Goal: Transaction & Acquisition: Obtain resource

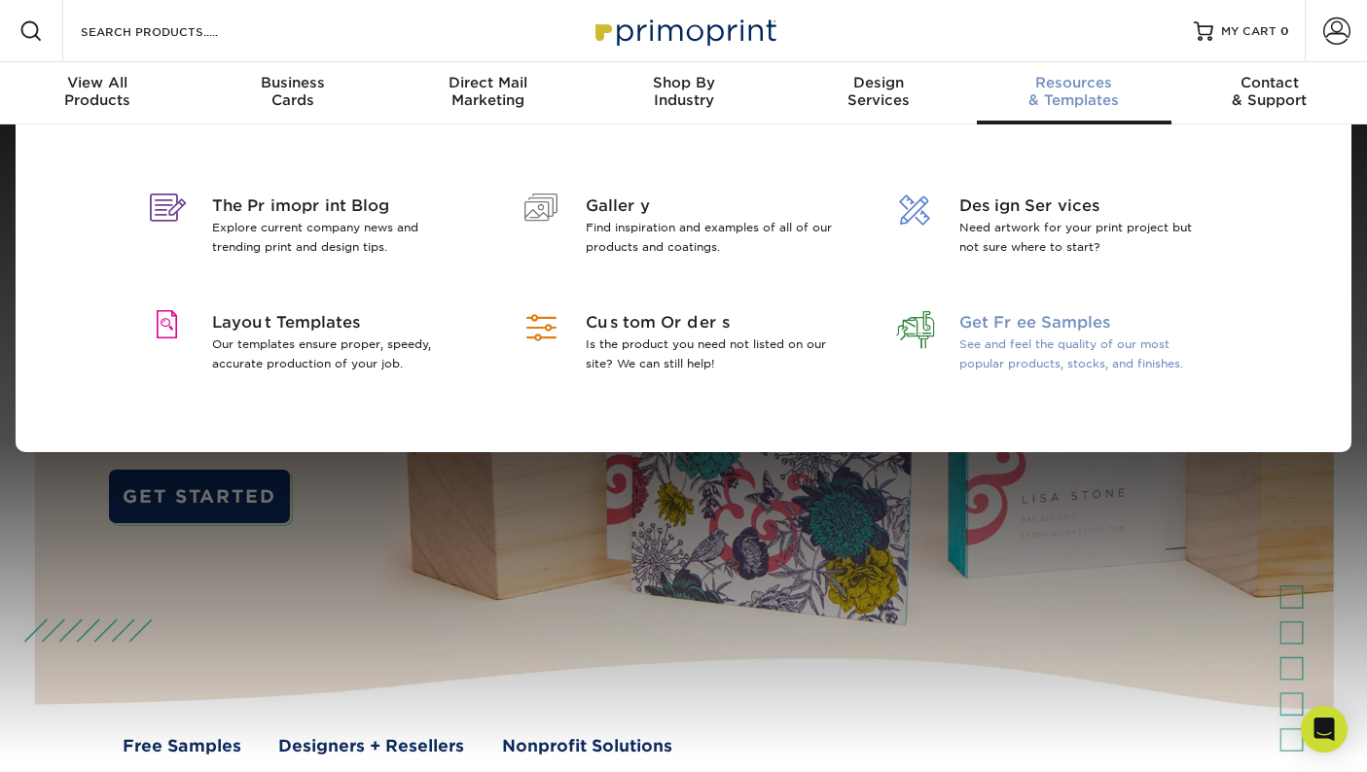
click at [1023, 326] on span "Get Free Samples" at bounding box center [1085, 322] width 252 height 23
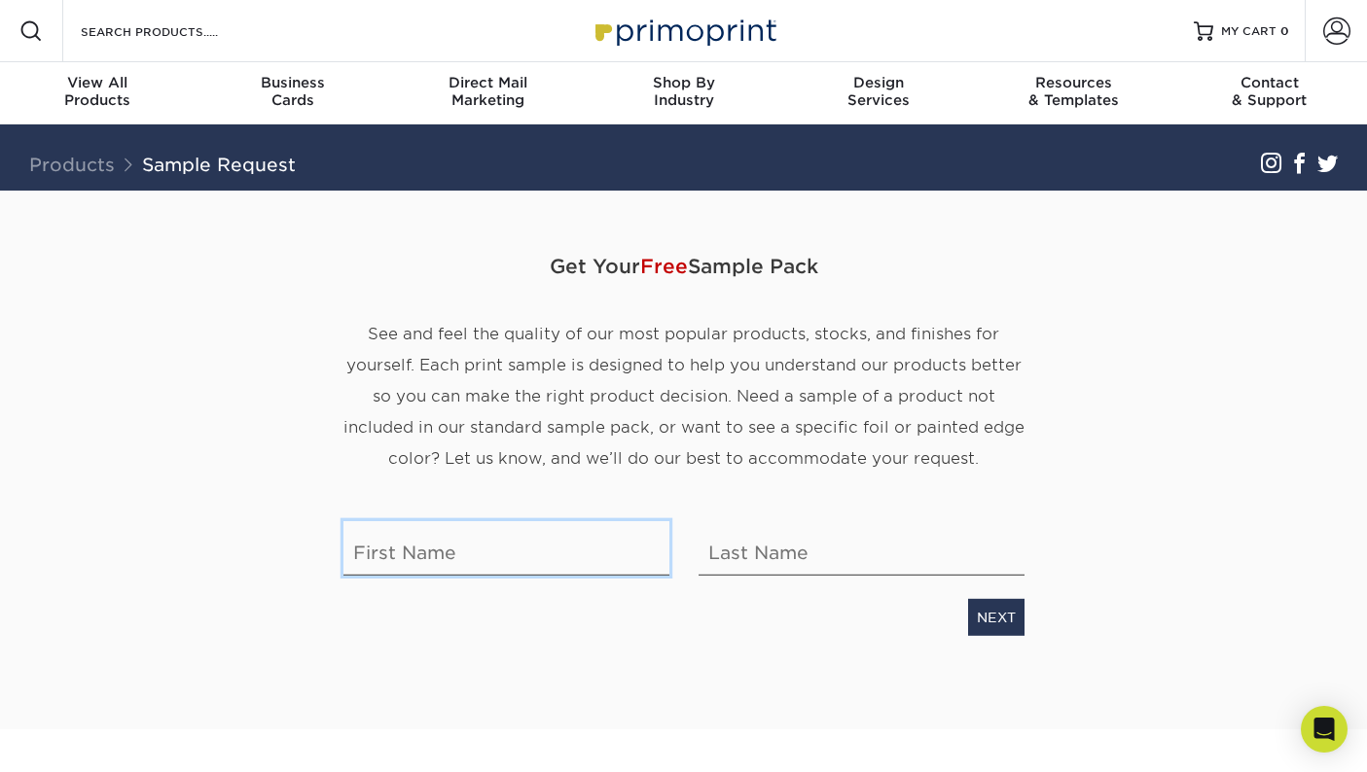
click at [408, 553] on input "text" at bounding box center [506, 548] width 326 height 54
type input "Carol"
type input "Scholl"
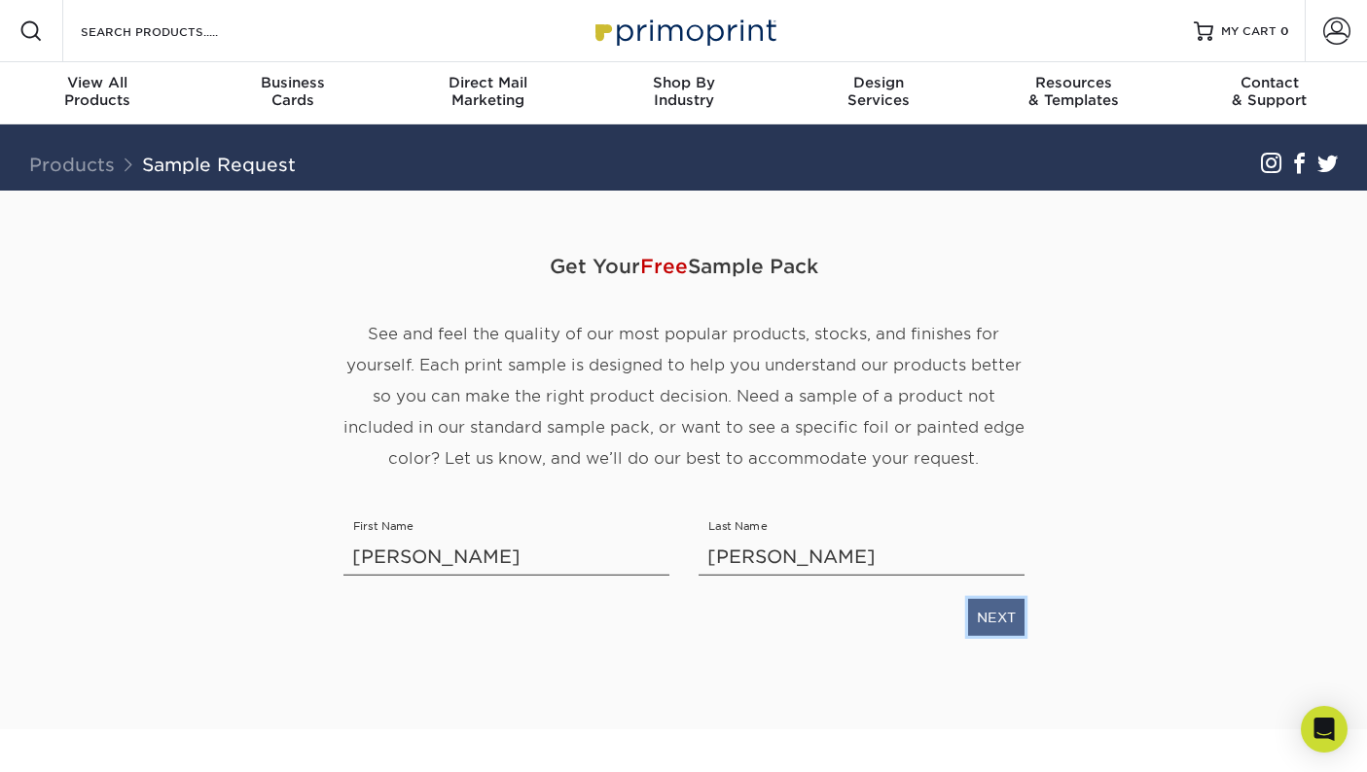
click at [985, 617] on link "NEXT" at bounding box center [996, 617] width 56 height 37
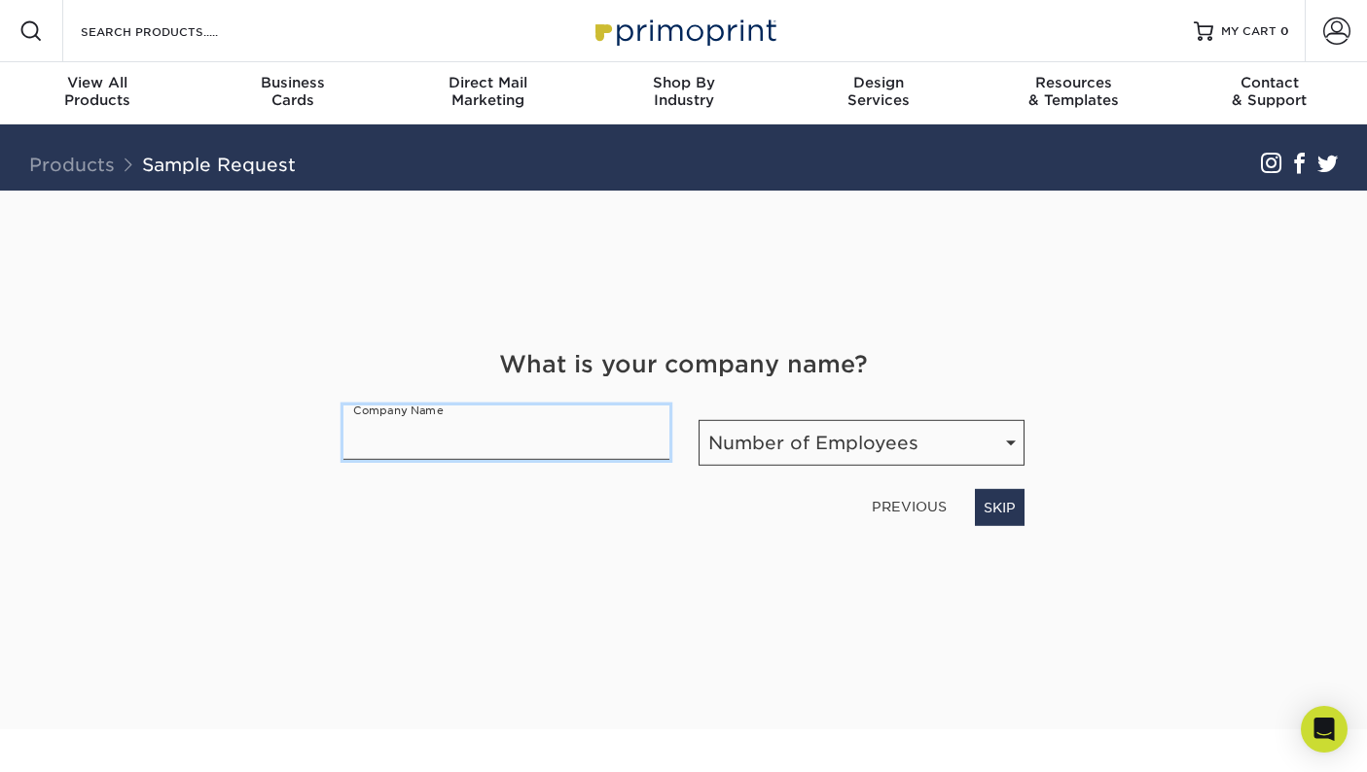
click at [508, 432] on input "text" at bounding box center [506, 433] width 326 height 54
type input "King's College"
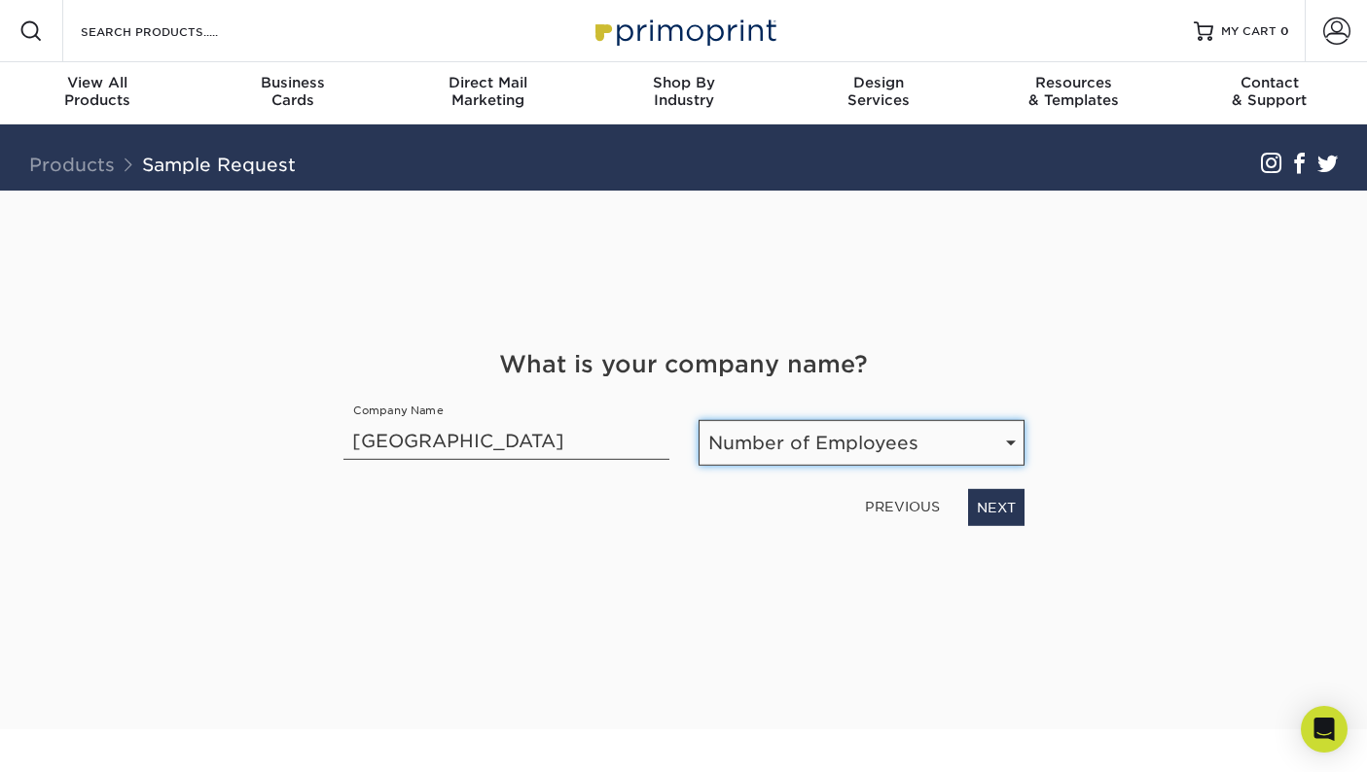
click at [1007, 439] on select "Number of Employees Self-employed 1-10 employees 11-50 employees 51-200 employe…" at bounding box center [861, 443] width 326 height 46
select select "201-500"
click at [1005, 512] on link "NEXT" at bounding box center [996, 507] width 56 height 37
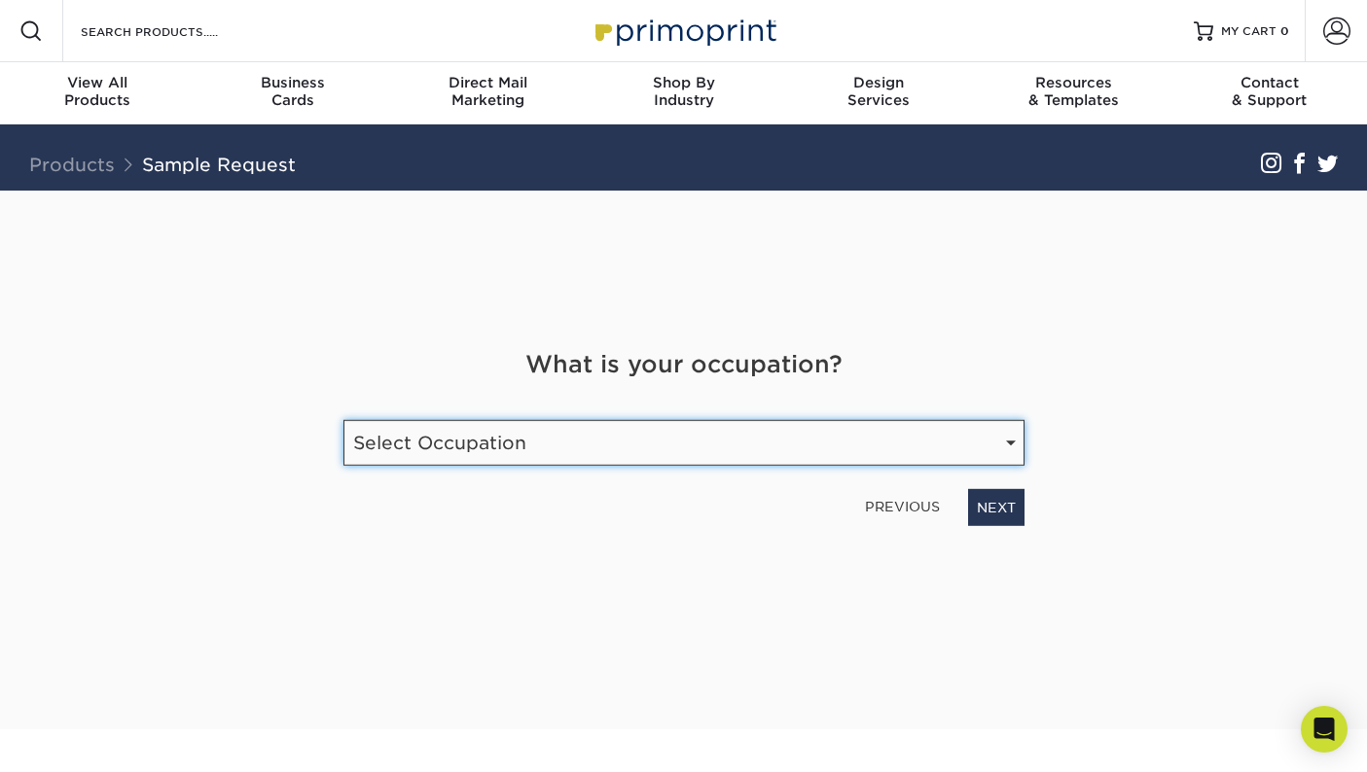
click at [1011, 437] on select "Select Occupation Agency Automotive Blogger Cleaning Services Construction Educ…" at bounding box center [683, 443] width 681 height 46
select select "Graphic Designer / Freelance"
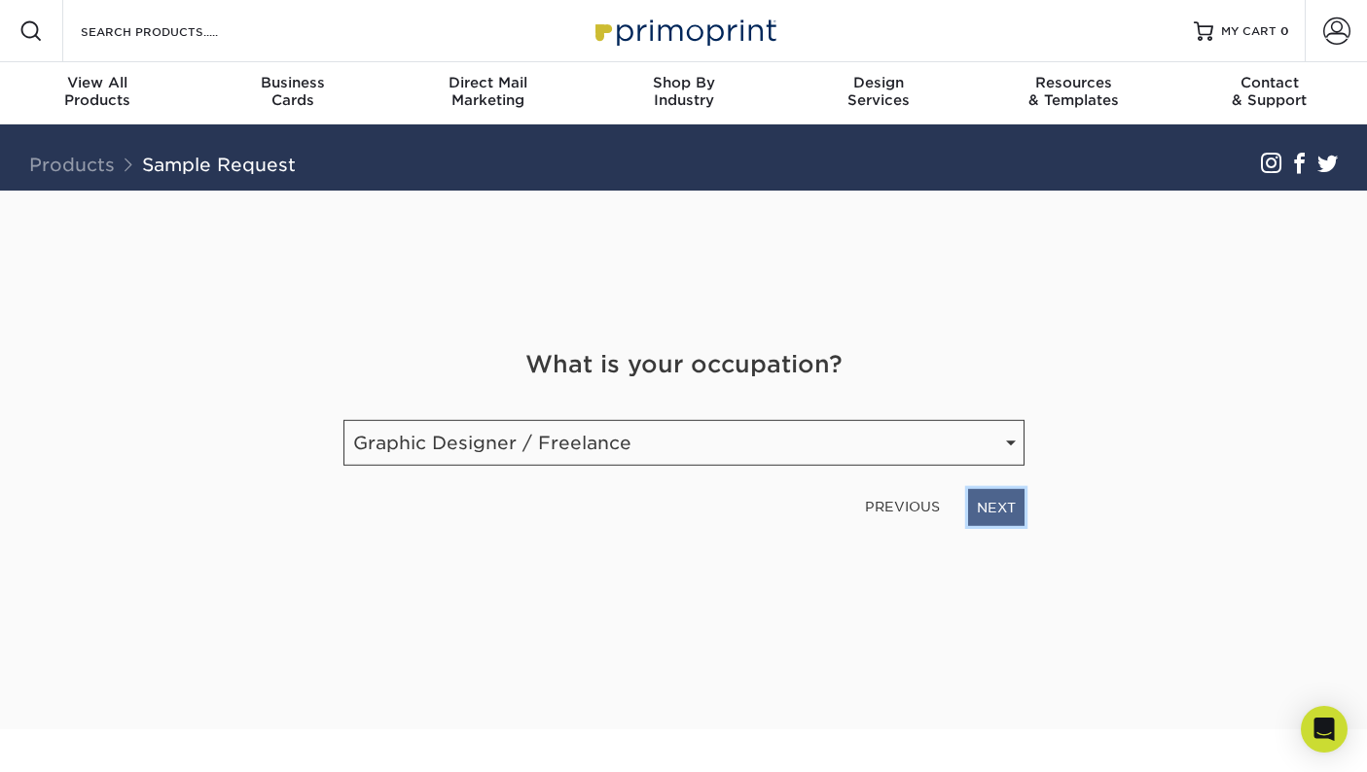
click at [1004, 507] on link "NEXT" at bounding box center [996, 507] width 56 height 37
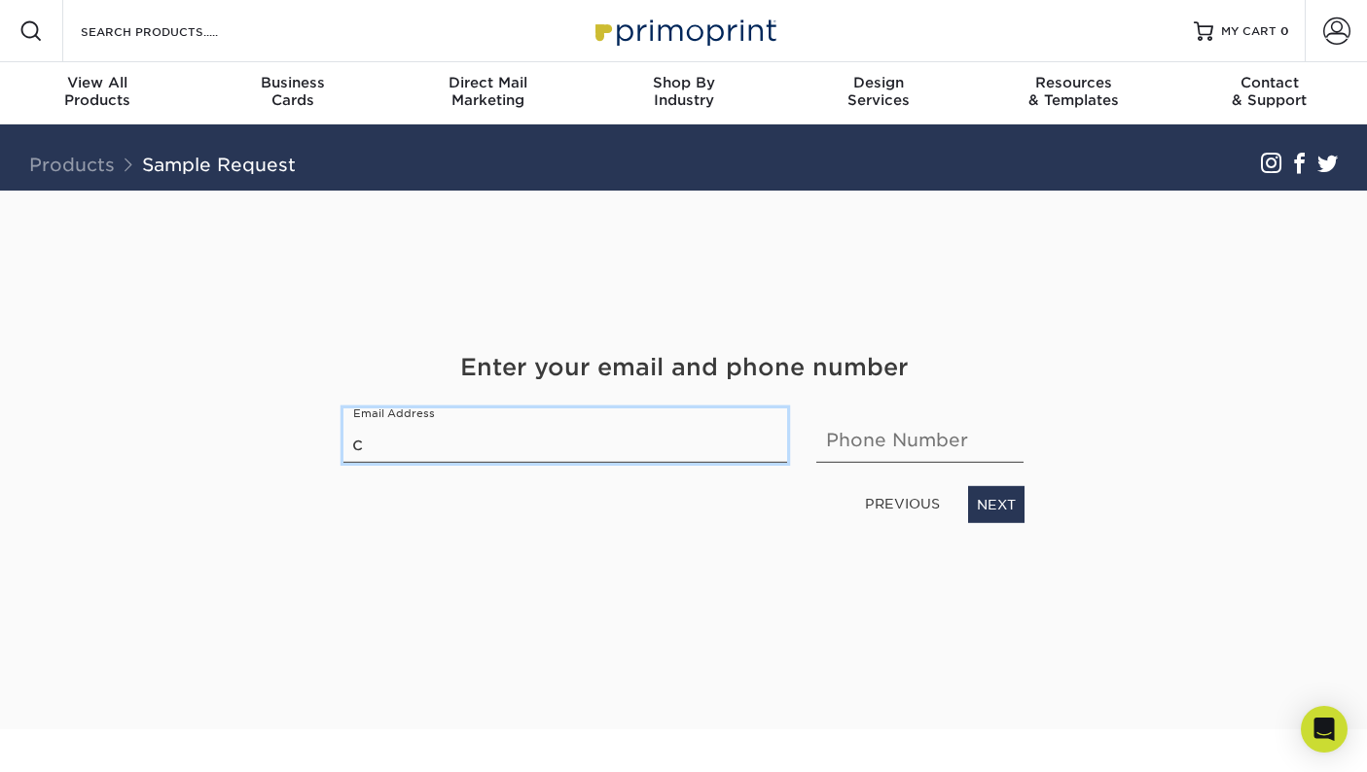
type input "carolsimonovichscholl@kings.edu"
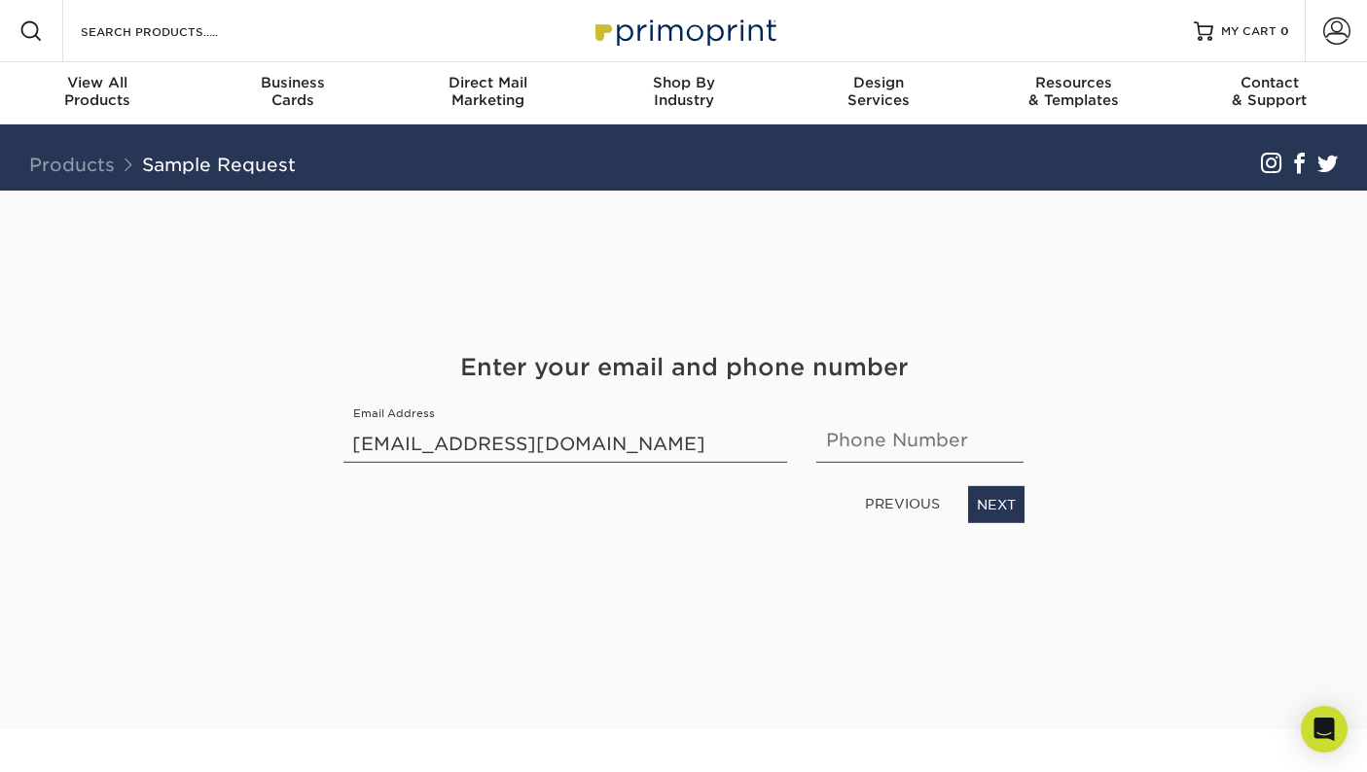
type input "5702085900"
click at [991, 495] on link "NEXT" at bounding box center [996, 504] width 56 height 37
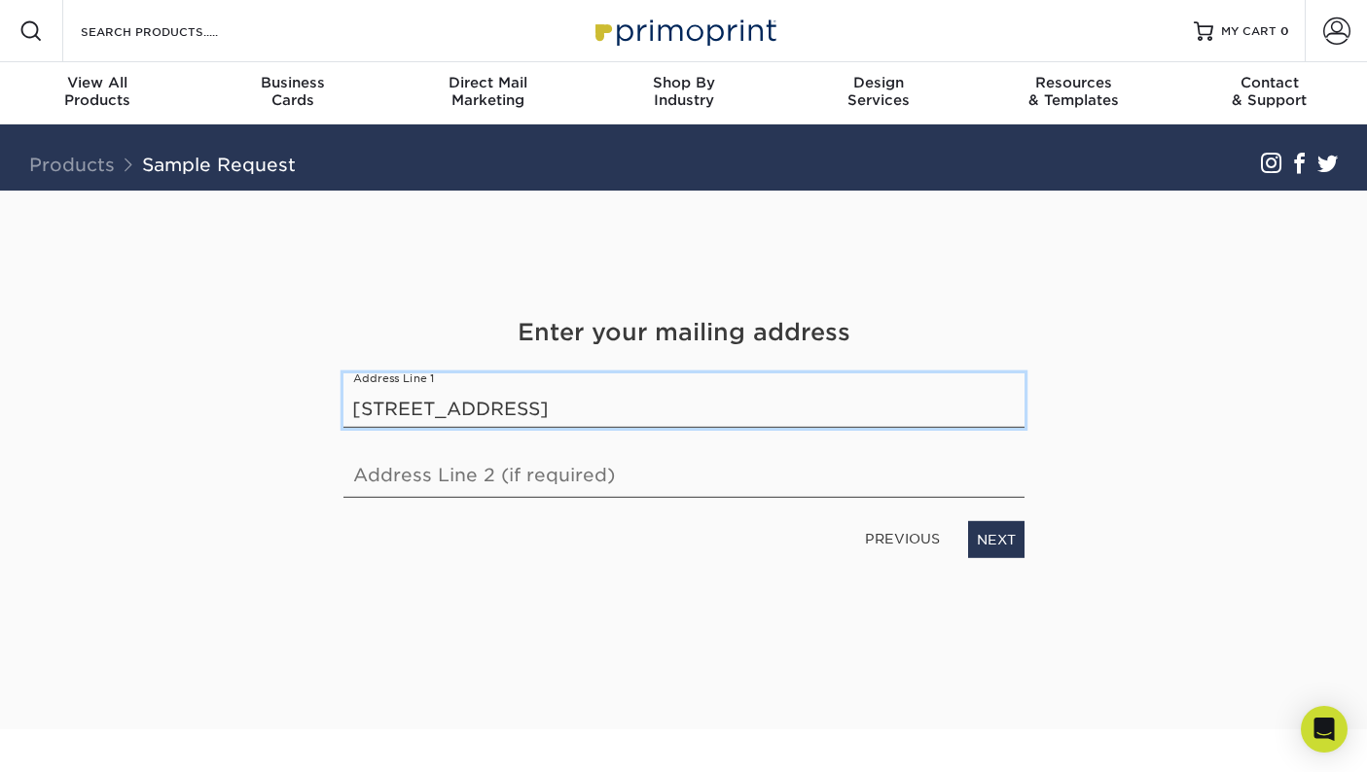
type input "133 North River Street"
type input "Wilkes Barre"
type input "133 North River Street"
click at [471, 479] on input "Wilkes Barre" at bounding box center [683, 471] width 681 height 54
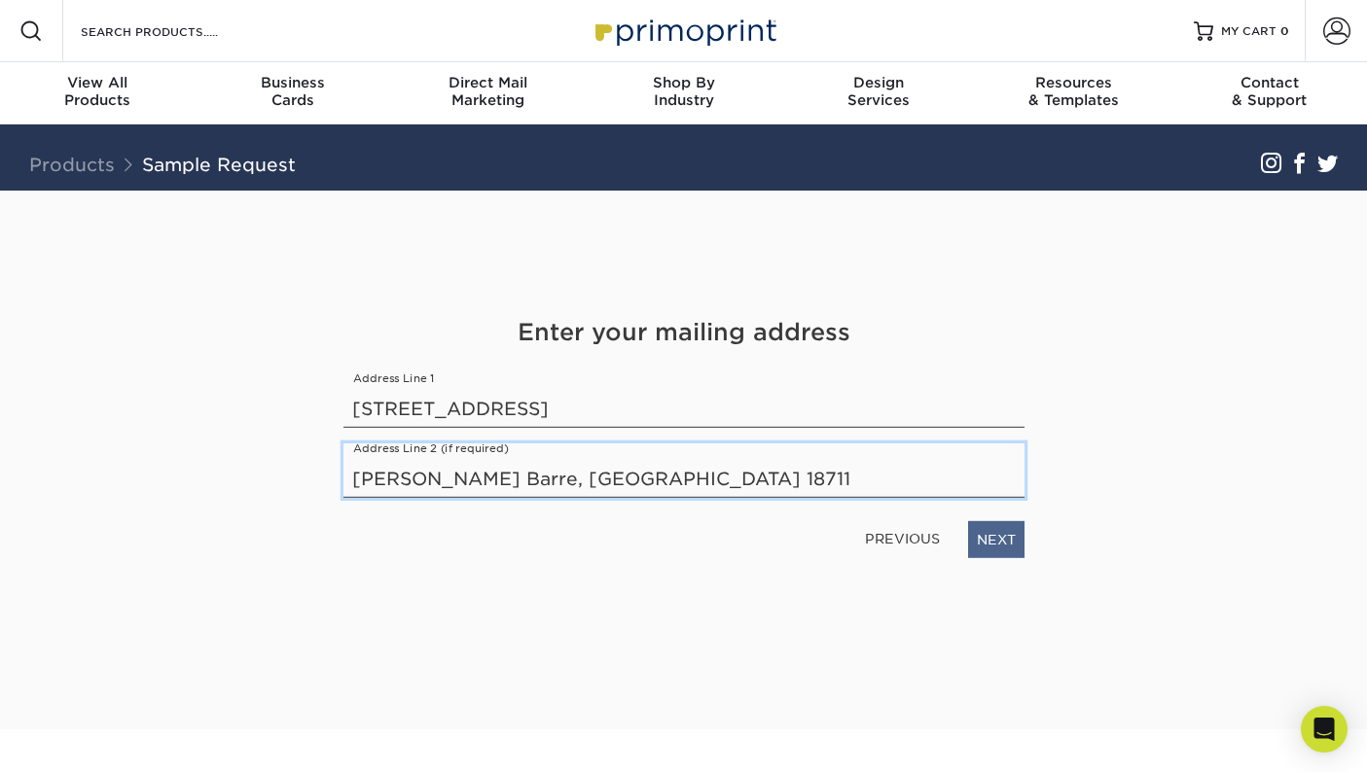
type input "Wilkes Barre, PA 18711"
click at [995, 538] on link "NEXT" at bounding box center [996, 539] width 56 height 37
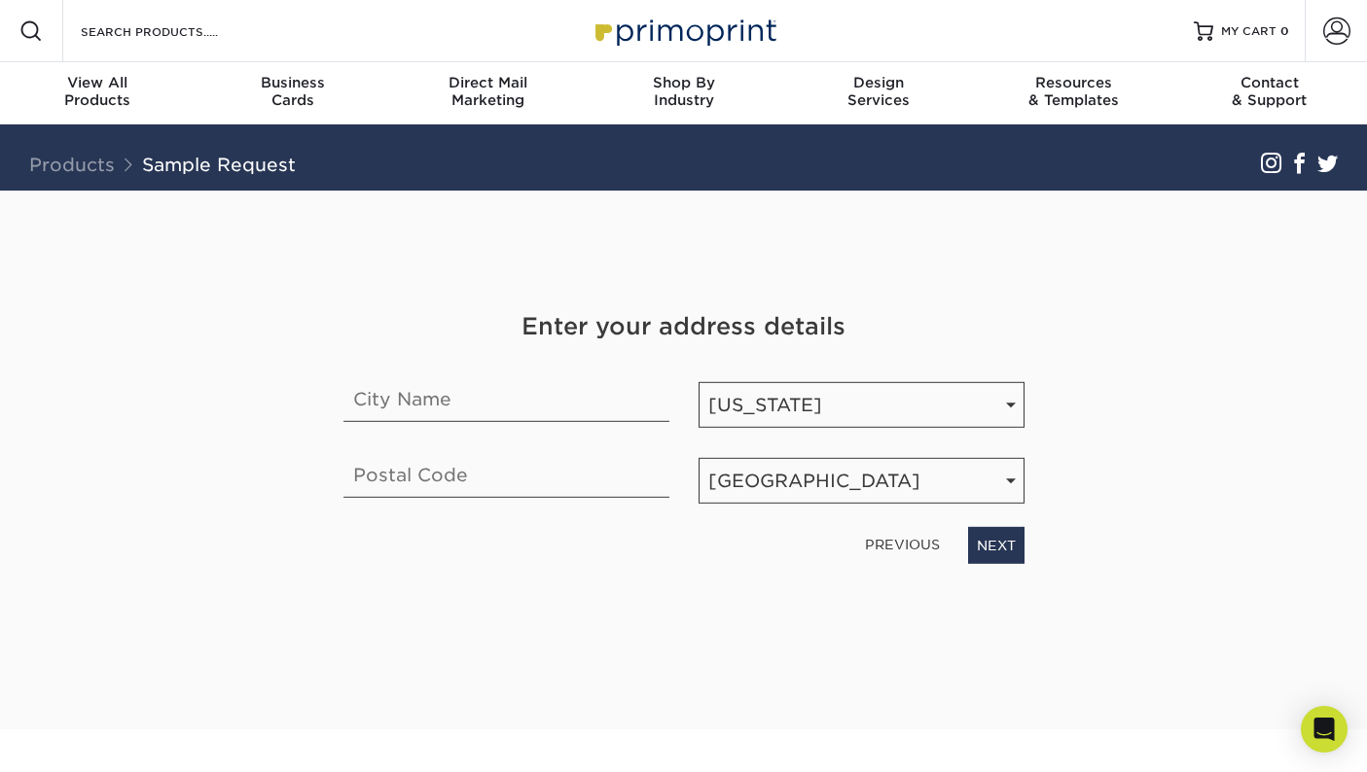
click at [900, 543] on link "PREVIOUS" at bounding box center [902, 544] width 90 height 31
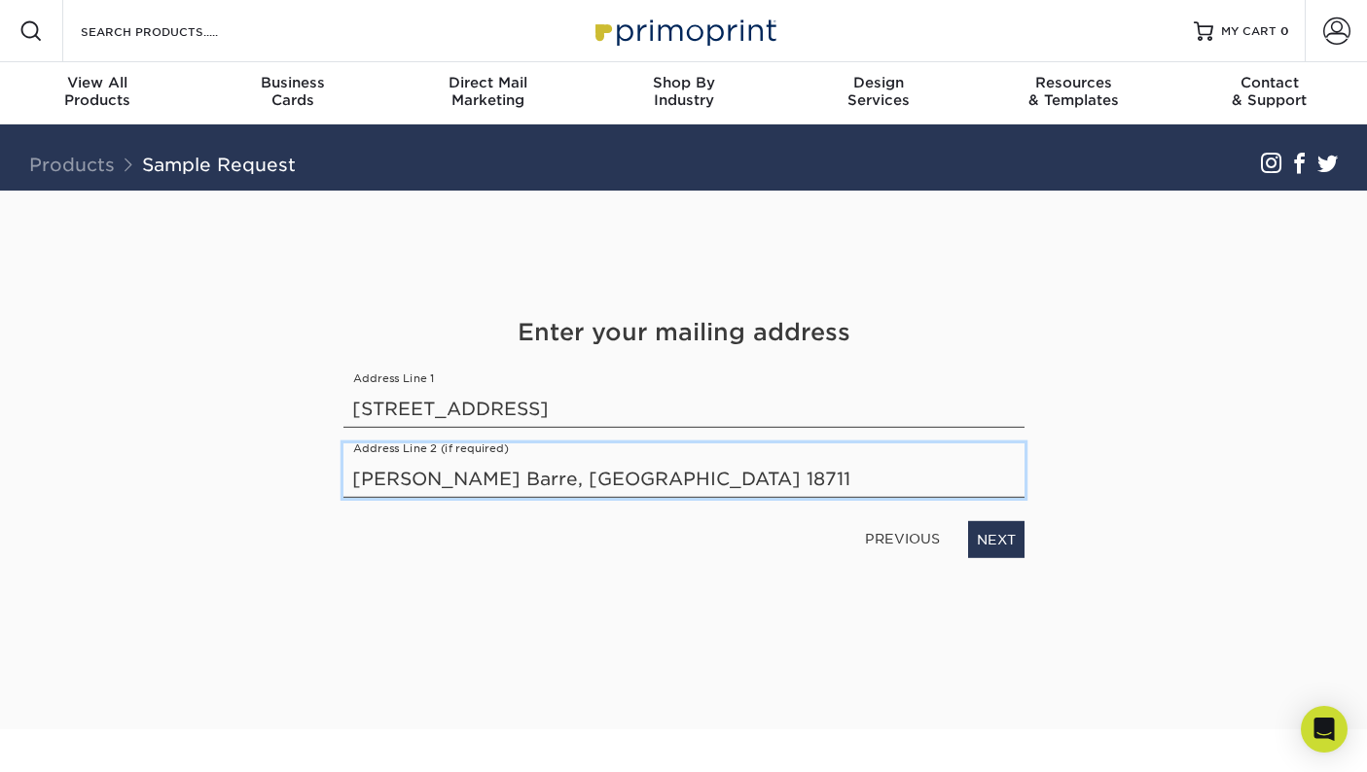
drag, startPoint x: 620, startPoint y: 479, endPoint x: 293, endPoint y: 453, distance: 327.8
click at [293, 453] on div "Get Your Free Sample Pack See and feel the quality of our most popular products…" at bounding box center [684, 460] width 1138 height 539
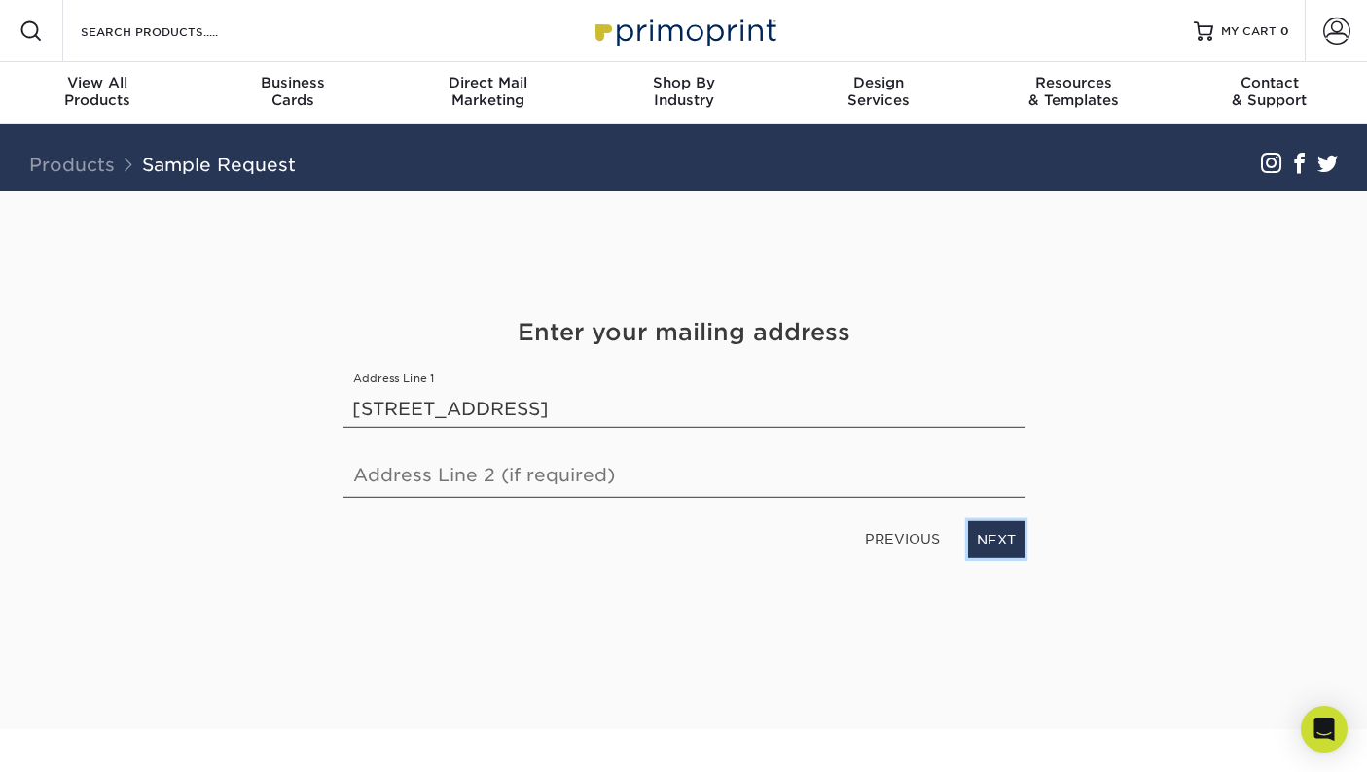
click at [1006, 550] on link "NEXT" at bounding box center [996, 539] width 56 height 37
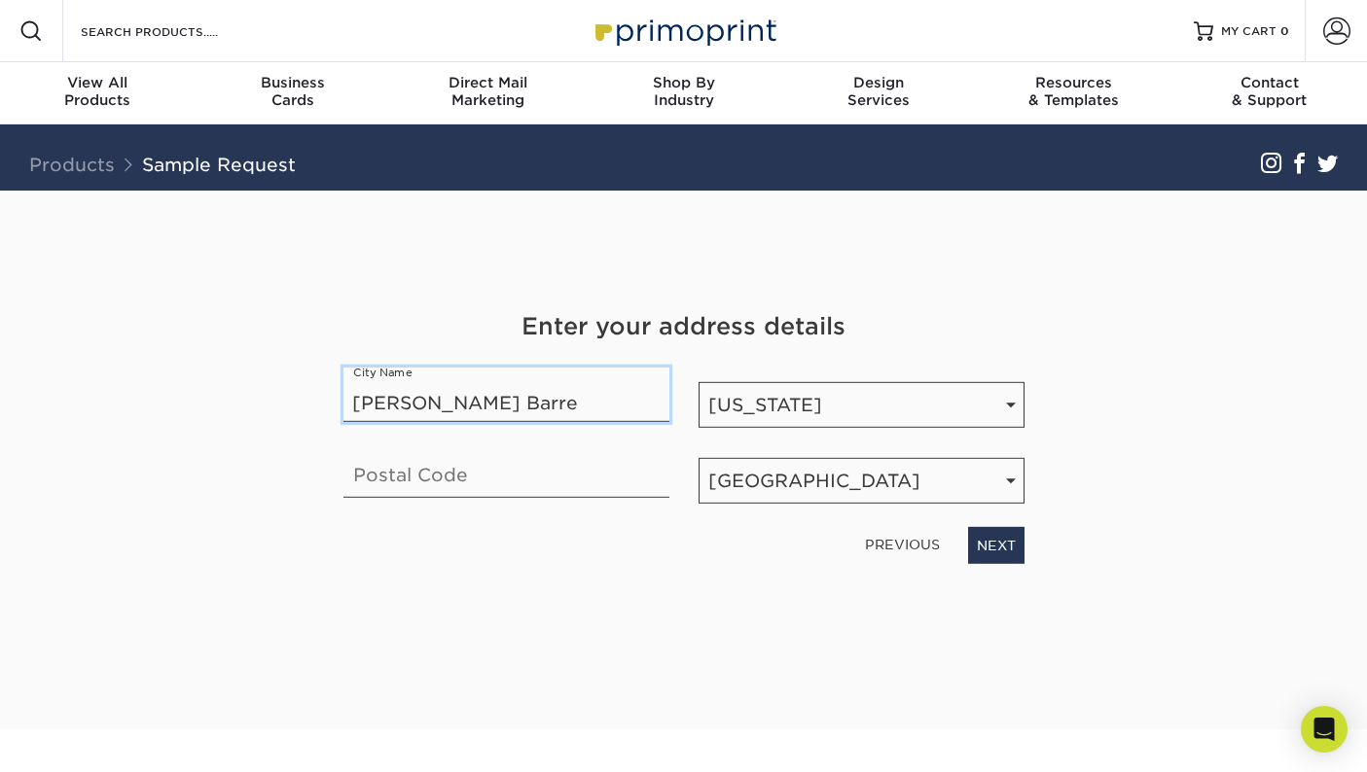
type input "WILKES BARRE"
type input "18711"
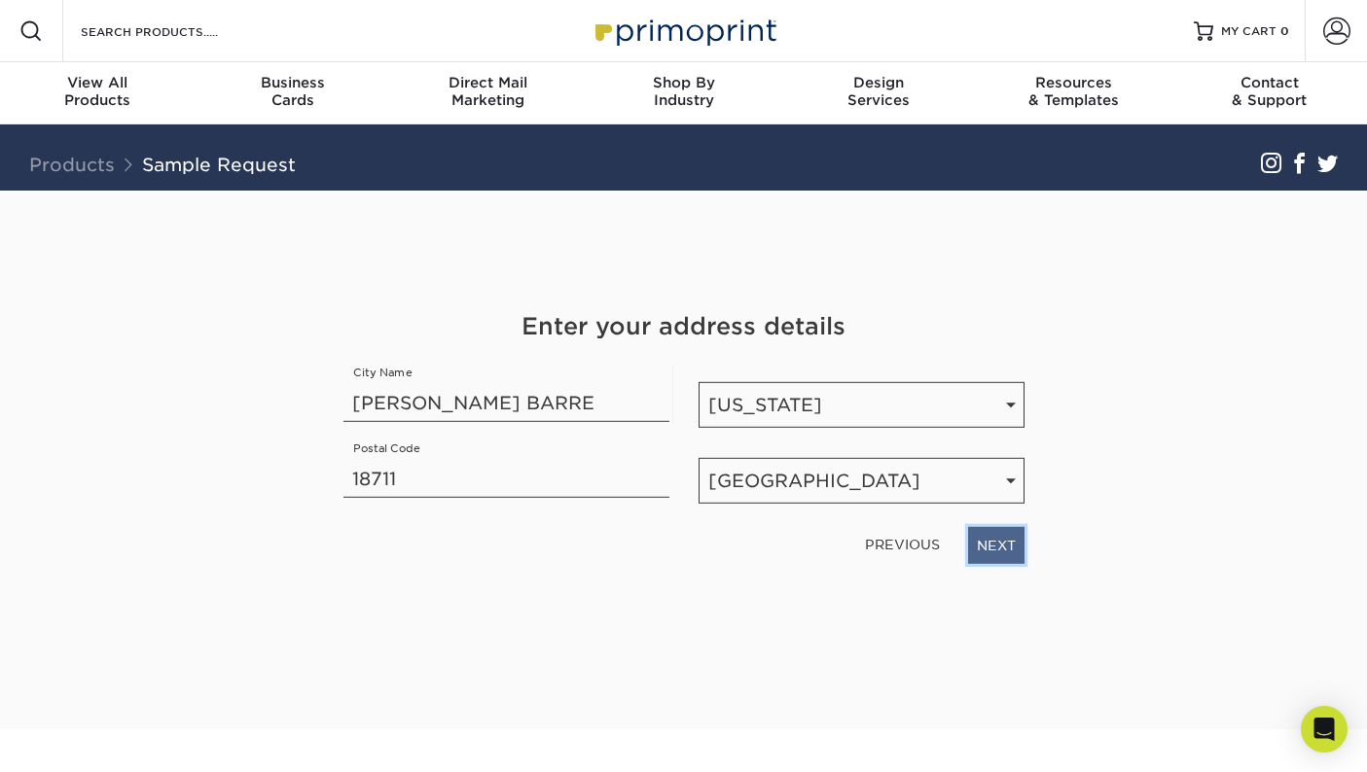
click at [989, 550] on link "NEXT" at bounding box center [996, 545] width 56 height 37
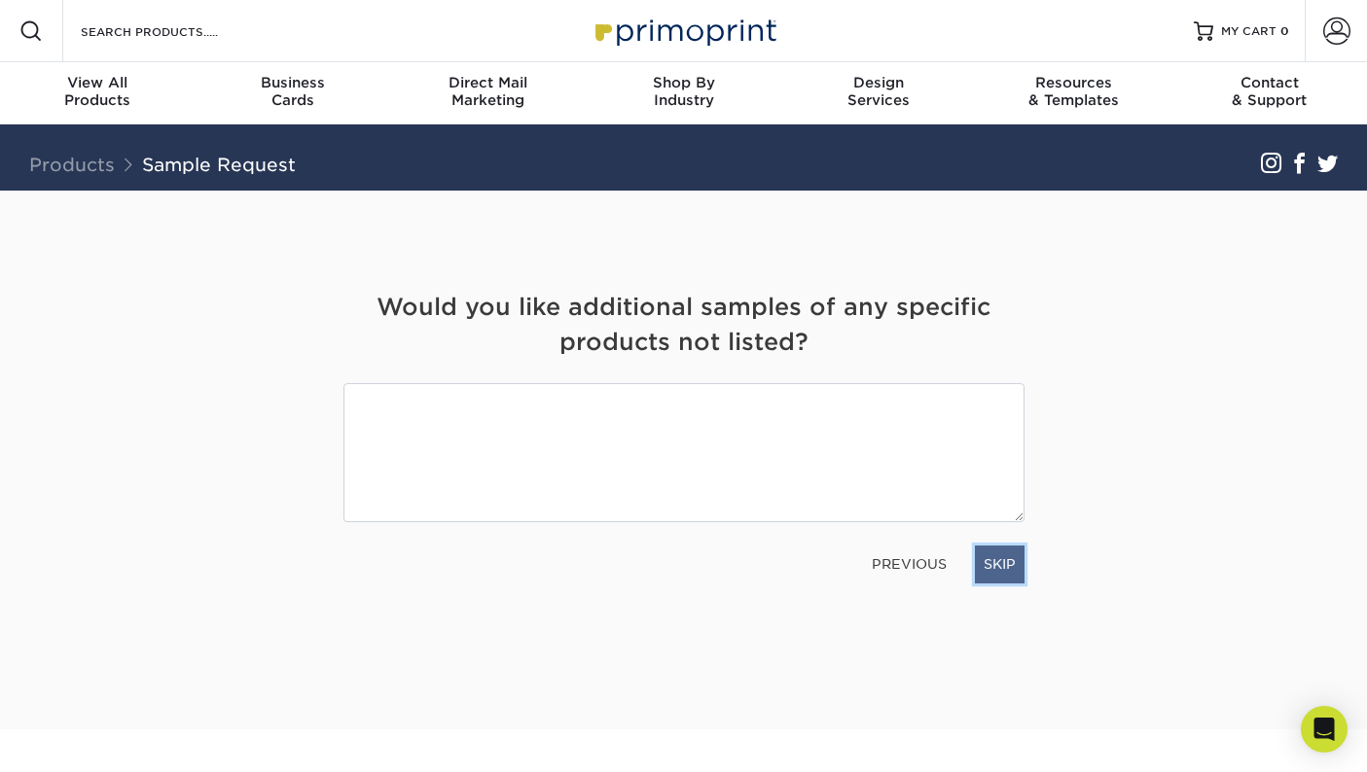
click at [990, 557] on link "SKIP" at bounding box center [1000, 564] width 50 height 37
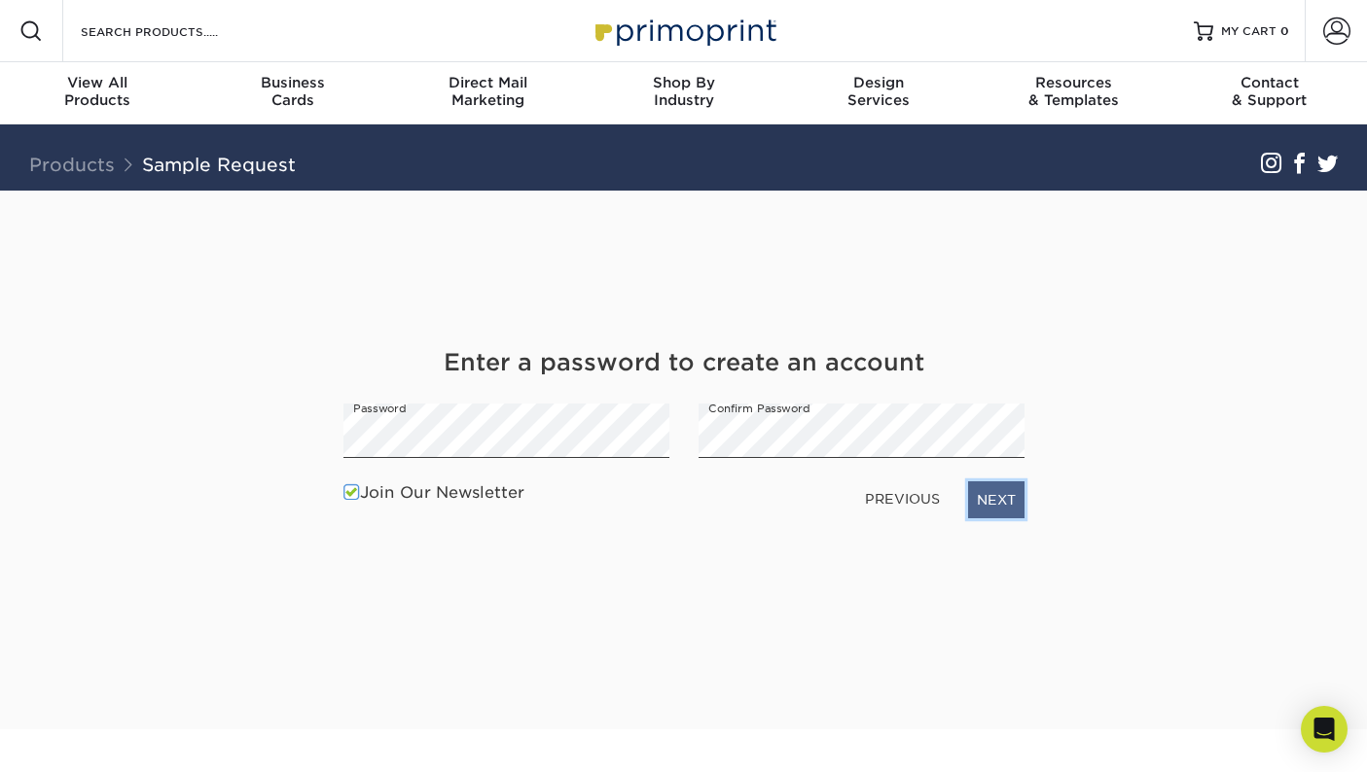
click at [995, 491] on link "NEXT" at bounding box center [996, 499] width 56 height 37
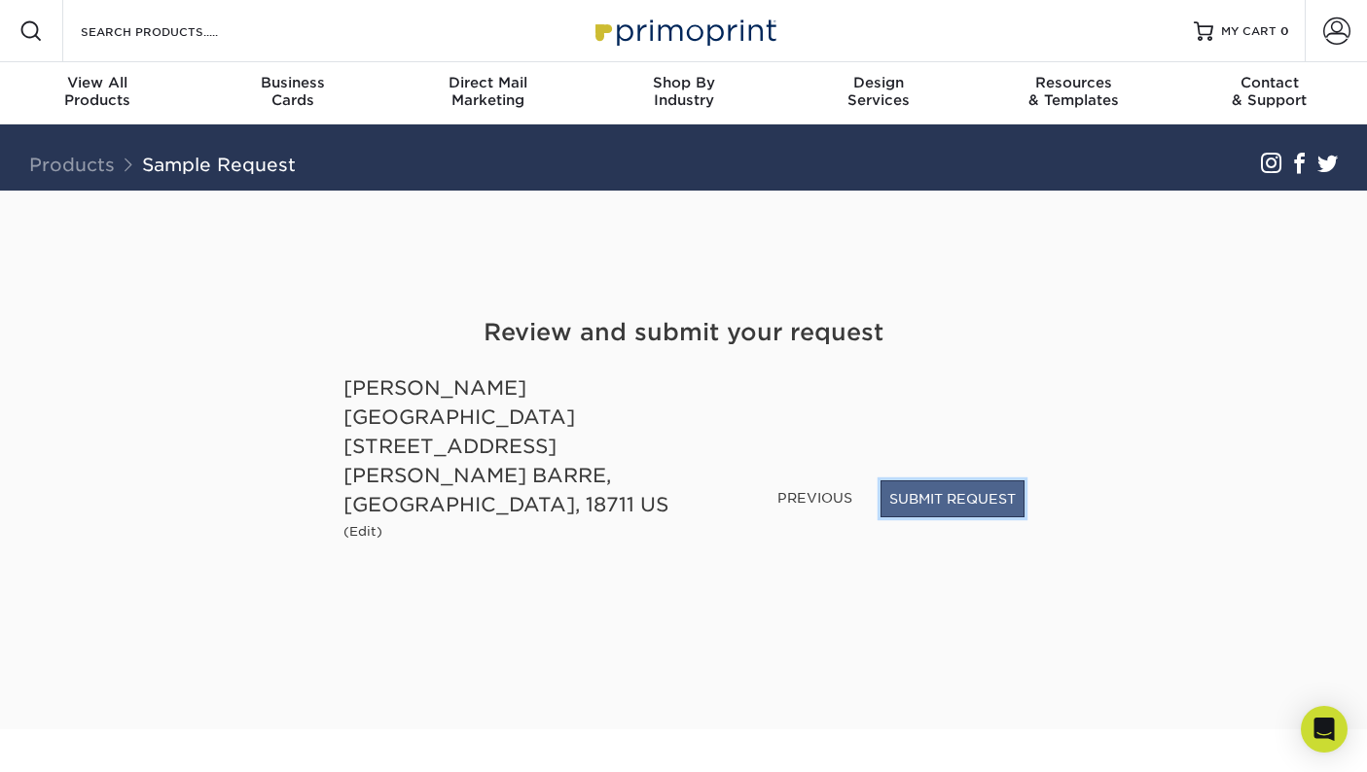
click at [915, 510] on button "SUBMIT REQUEST" at bounding box center [952, 498] width 144 height 37
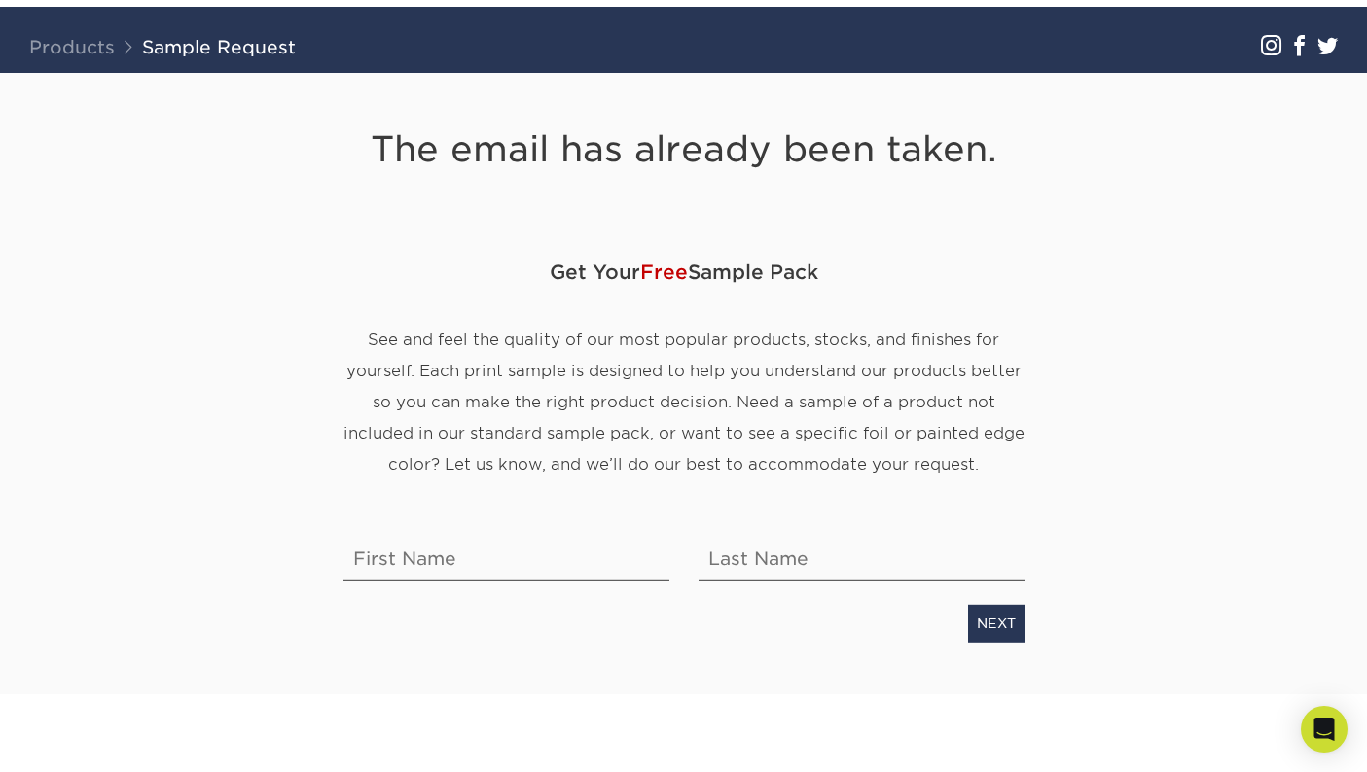
scroll to position [137, 0]
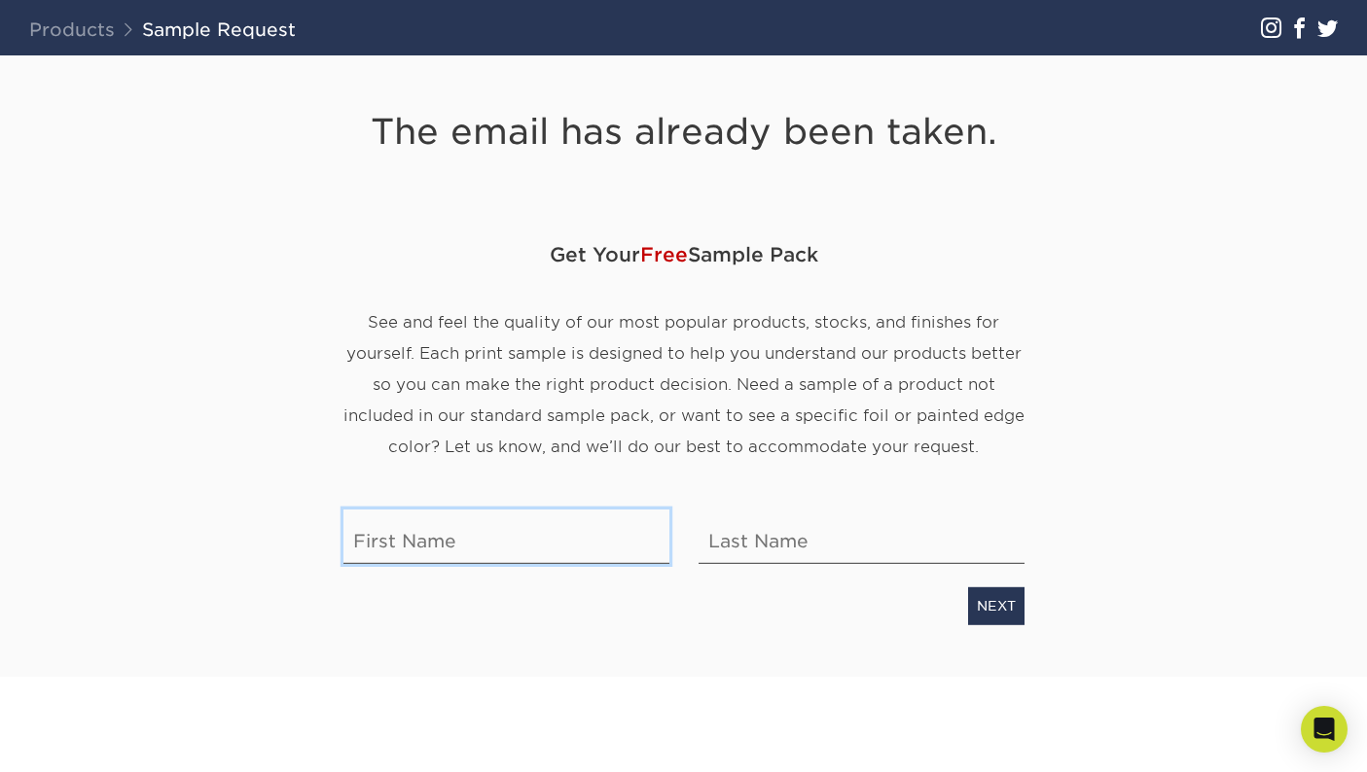
click at [451, 550] on input "text" at bounding box center [506, 537] width 326 height 54
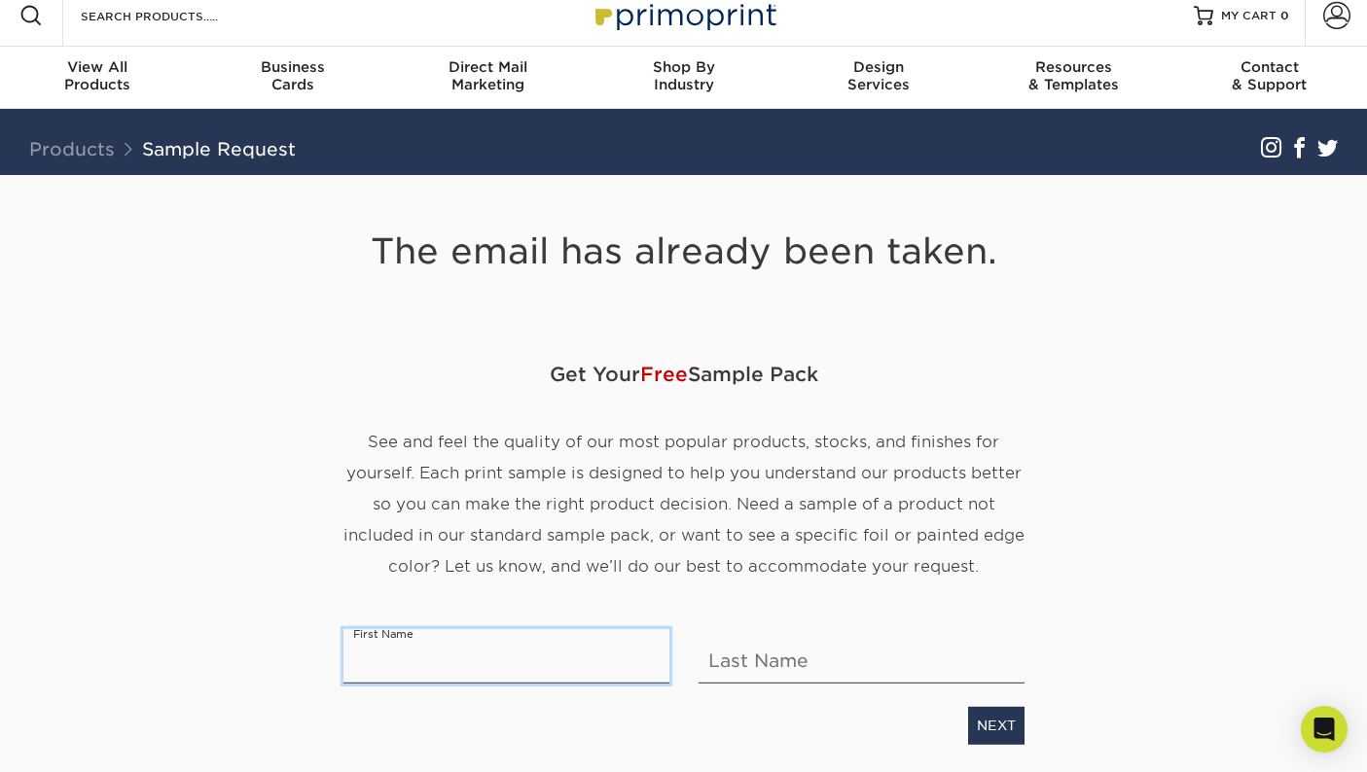
scroll to position [13, 0]
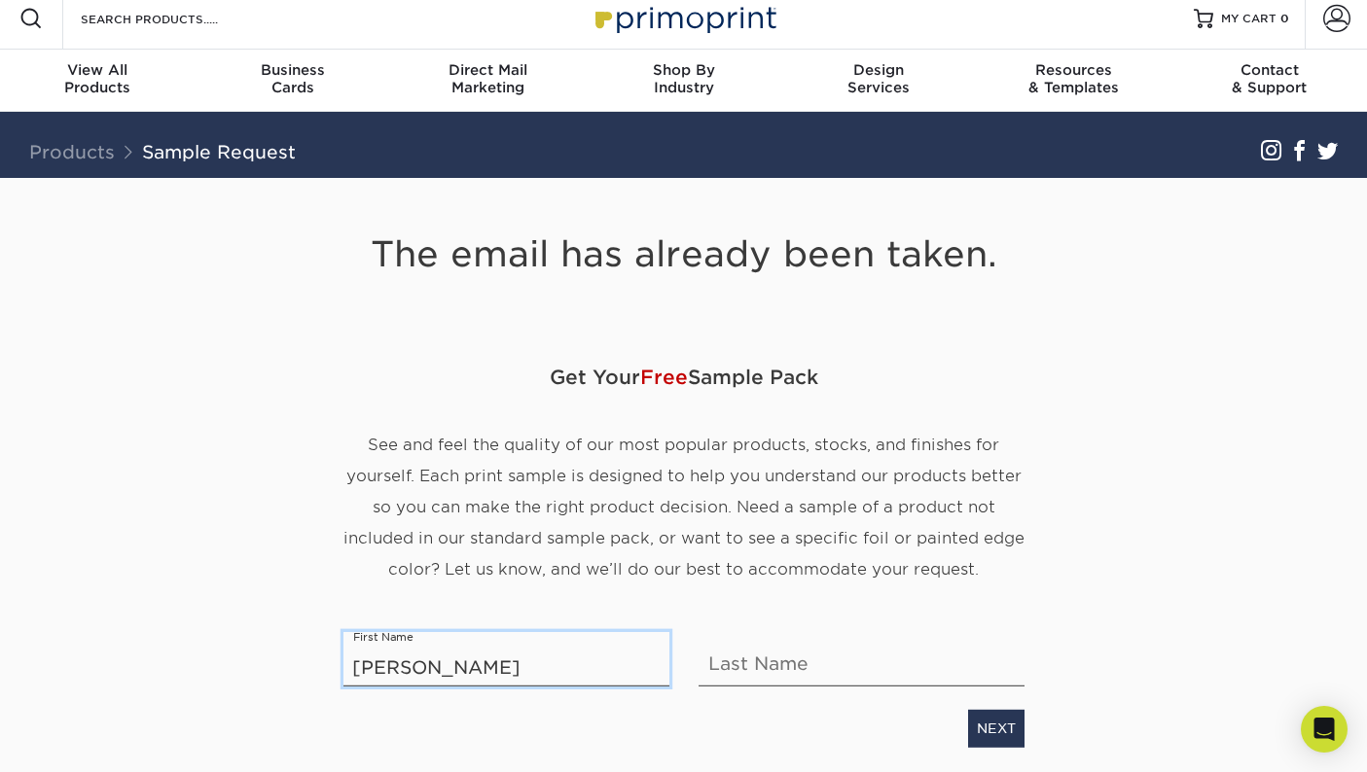
type input "[PERSON_NAME]"
click at [753, 671] on input "text" at bounding box center [861, 659] width 326 height 54
type input "[PERSON_NAME]"
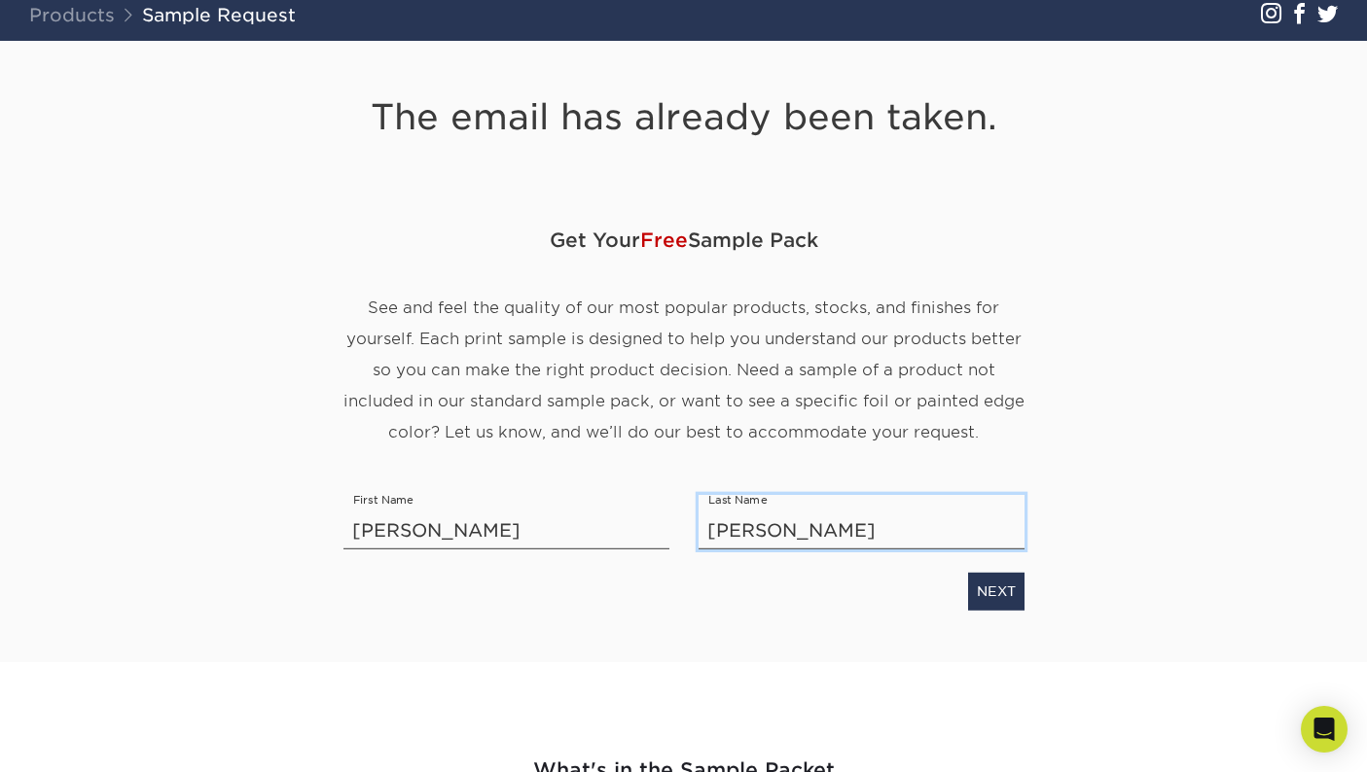
scroll to position [178, 0]
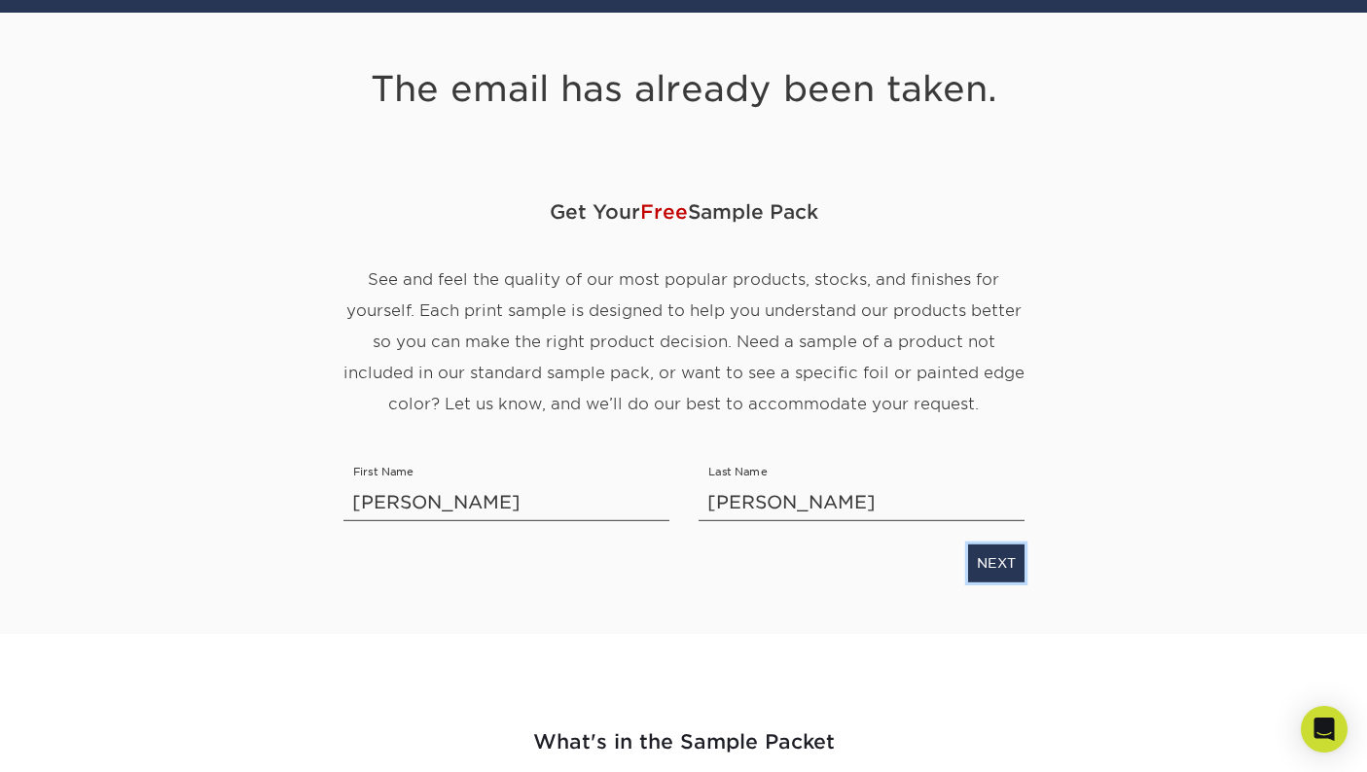
click at [1014, 568] on link "NEXT" at bounding box center [996, 563] width 56 height 37
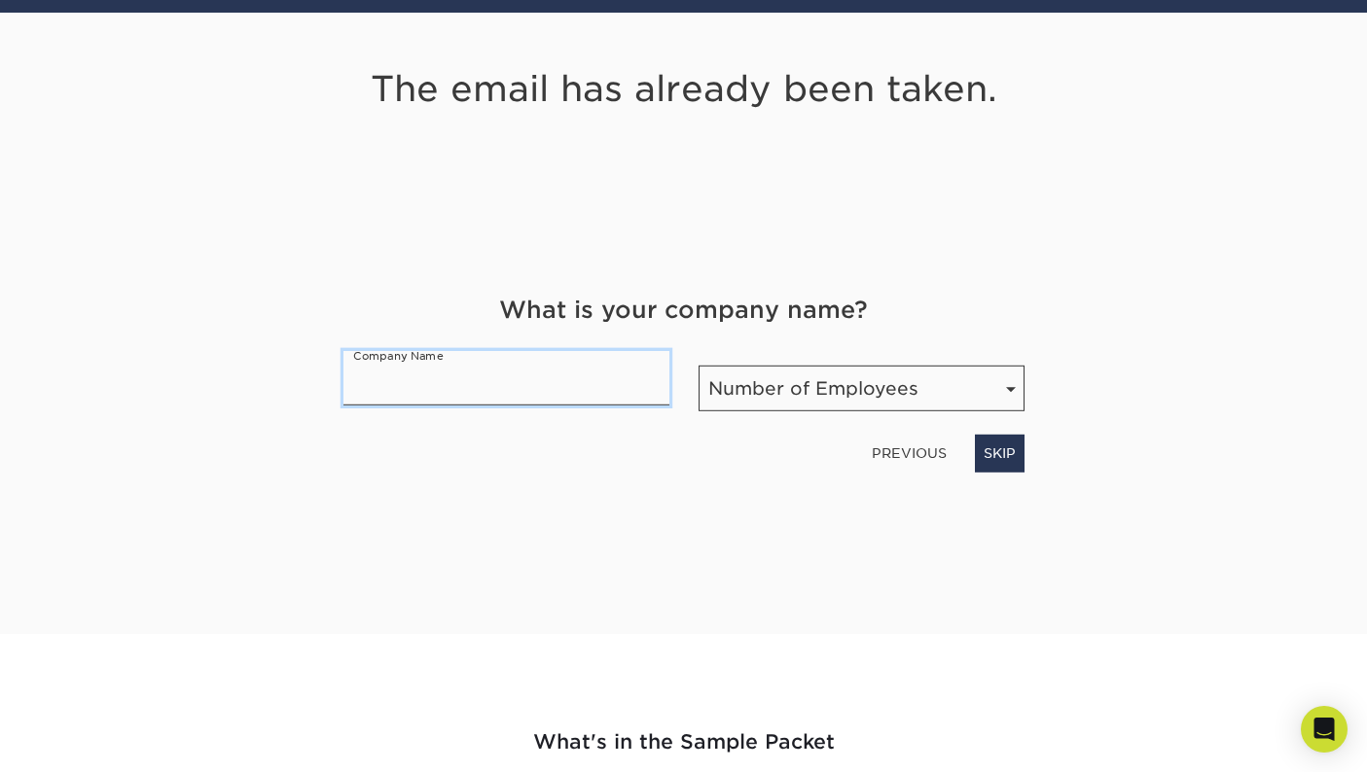
click at [521, 386] on input "text" at bounding box center [506, 378] width 326 height 54
click at [847, 591] on div "The email has already been taken. Get Your Free Sample Pack See and feel the qu…" at bounding box center [684, 323] width 1138 height 621
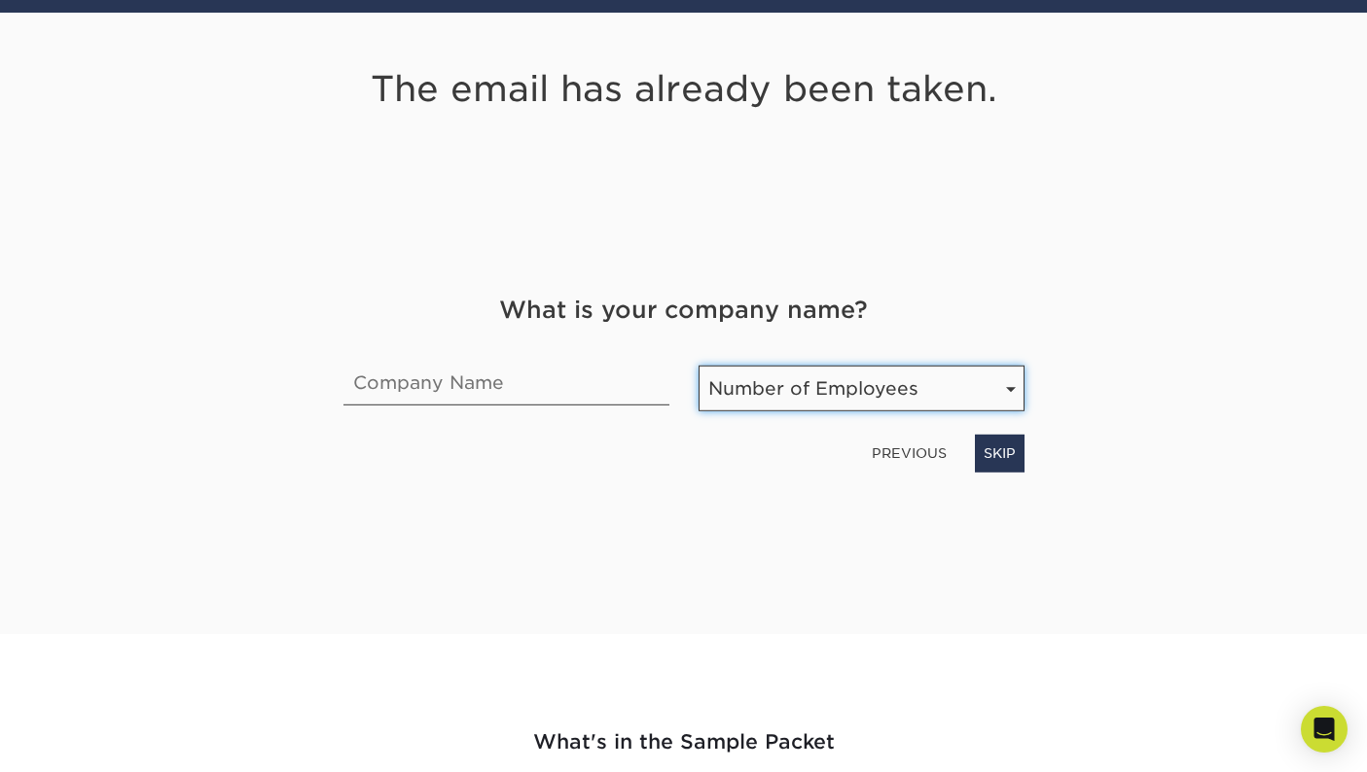
click at [1008, 385] on select "Number of Employees Self-employed 1-10 employees 11-50 employees 51-200 employe…" at bounding box center [861, 389] width 326 height 46
select select "Self-employed"
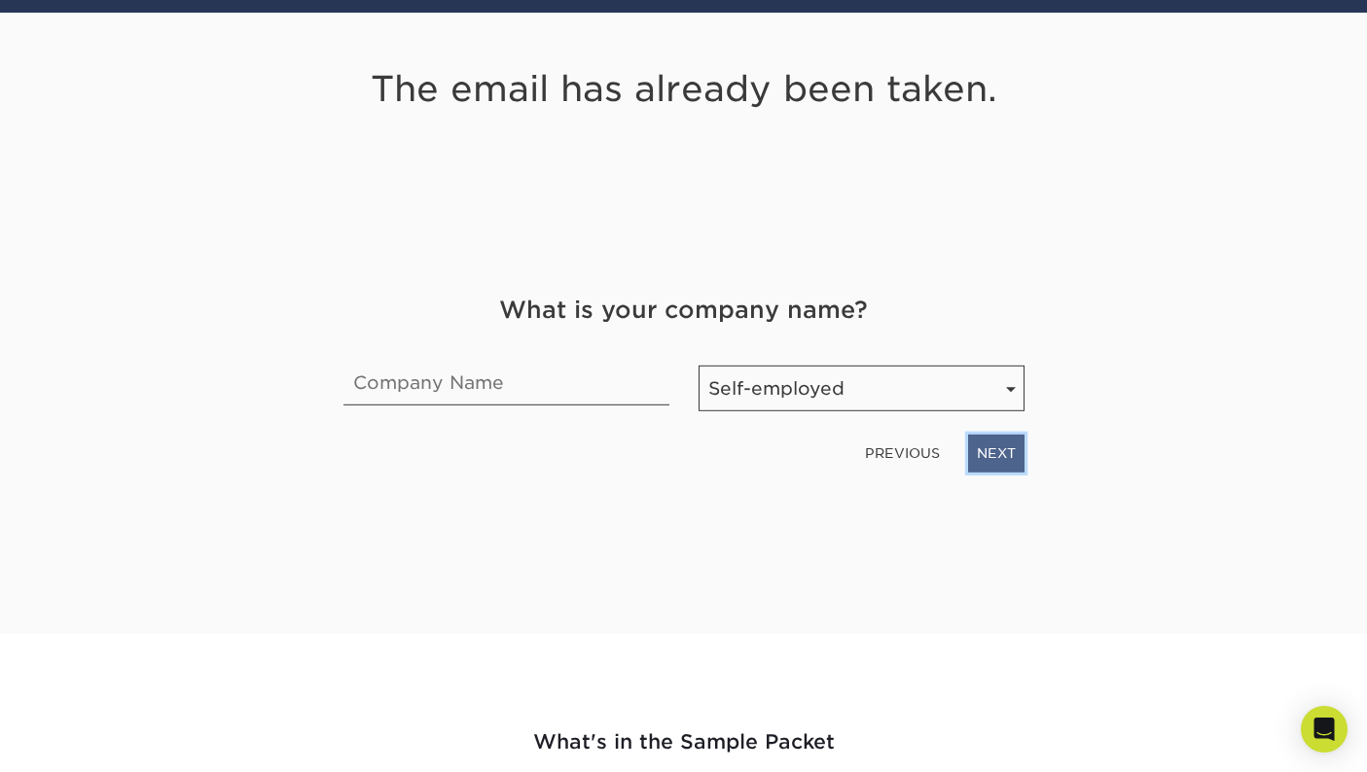
click at [983, 446] on link "NEXT" at bounding box center [996, 453] width 56 height 37
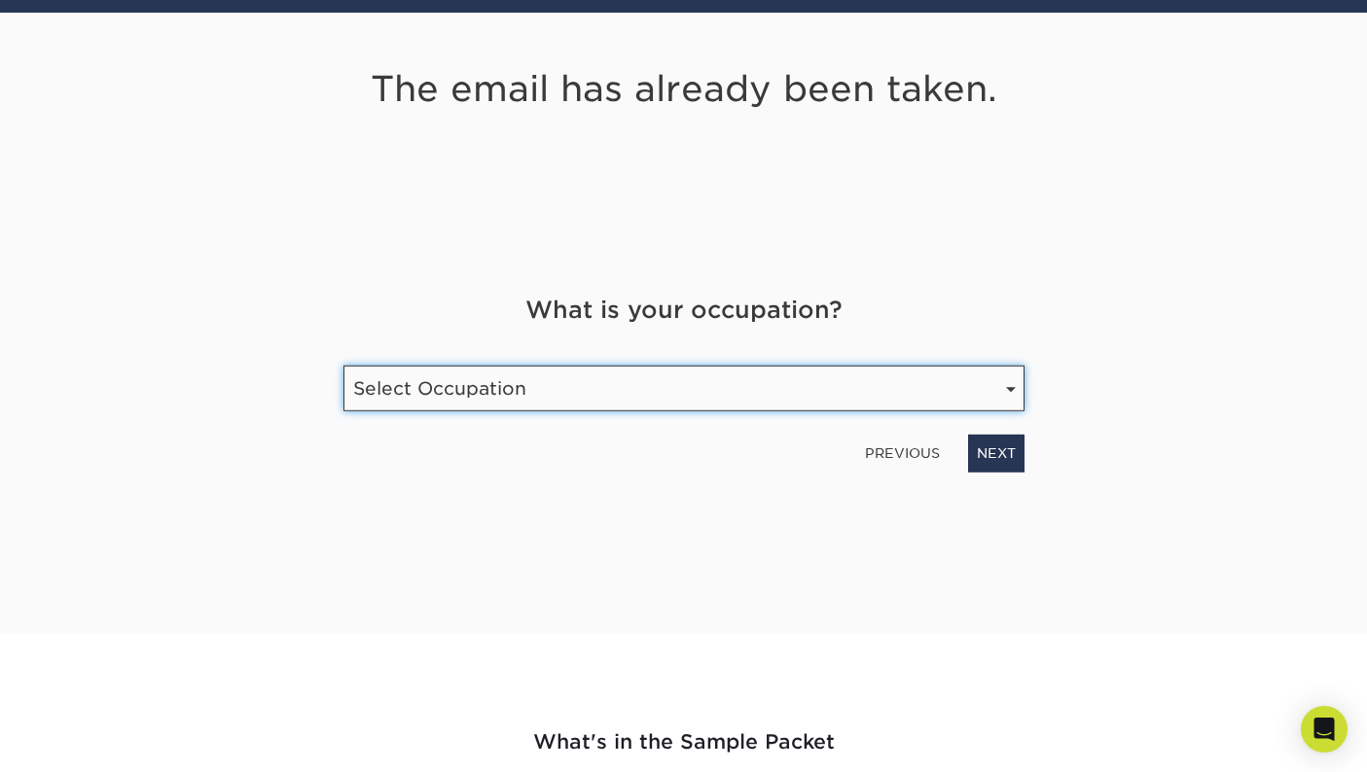
click at [998, 385] on select "Select Occupation Agency Automotive Blogger Cleaning Services Construction Educ…" at bounding box center [683, 389] width 681 height 46
select select "Graphic Designer / Freelance"
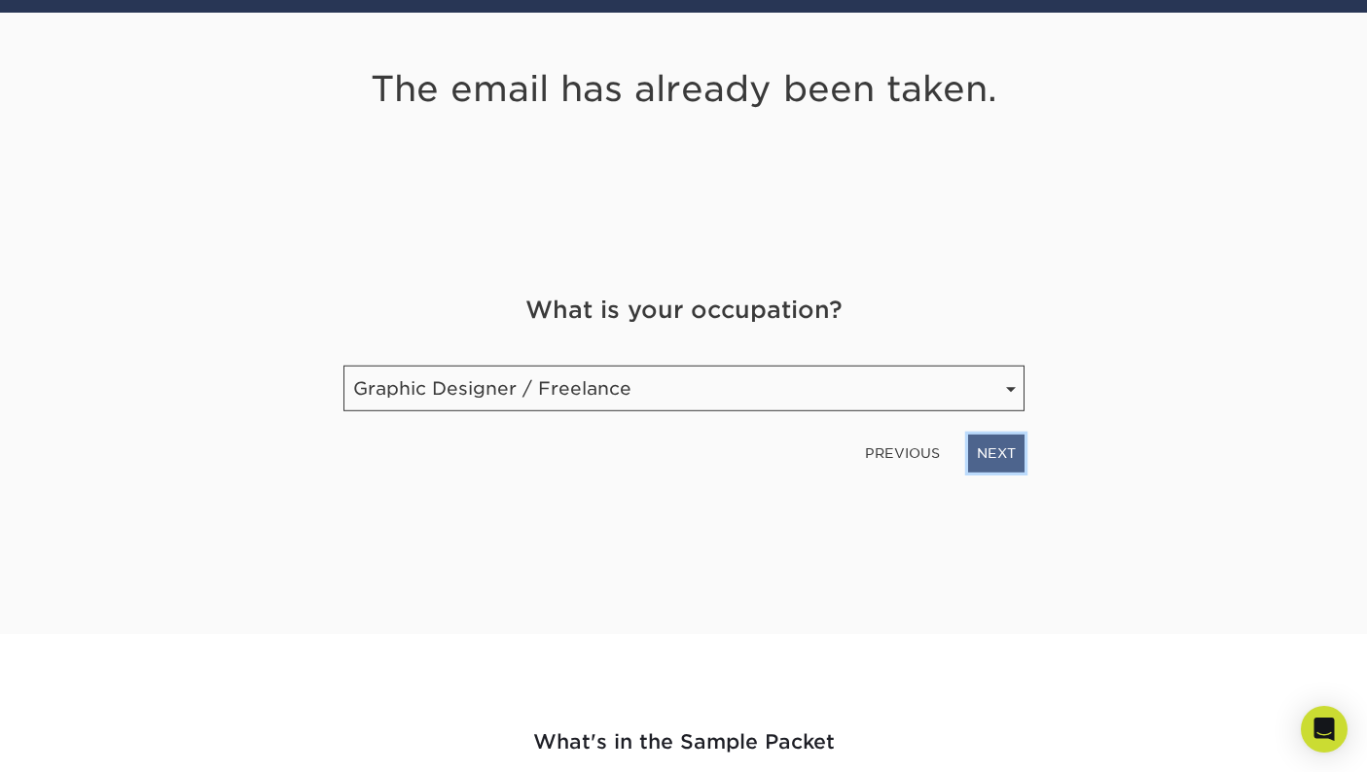
click at [1000, 455] on link "NEXT" at bounding box center [996, 453] width 56 height 37
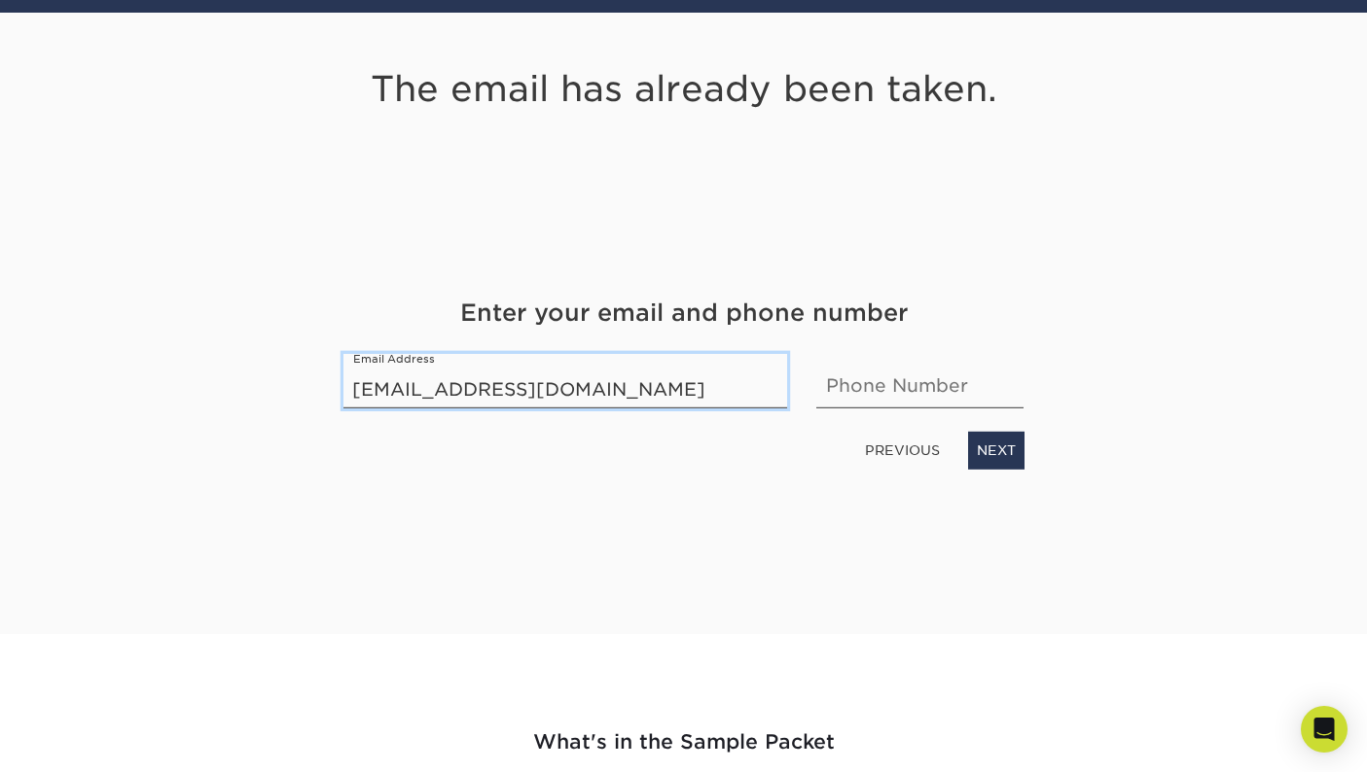
type input "[EMAIL_ADDRESS][DOMAIN_NAME]"
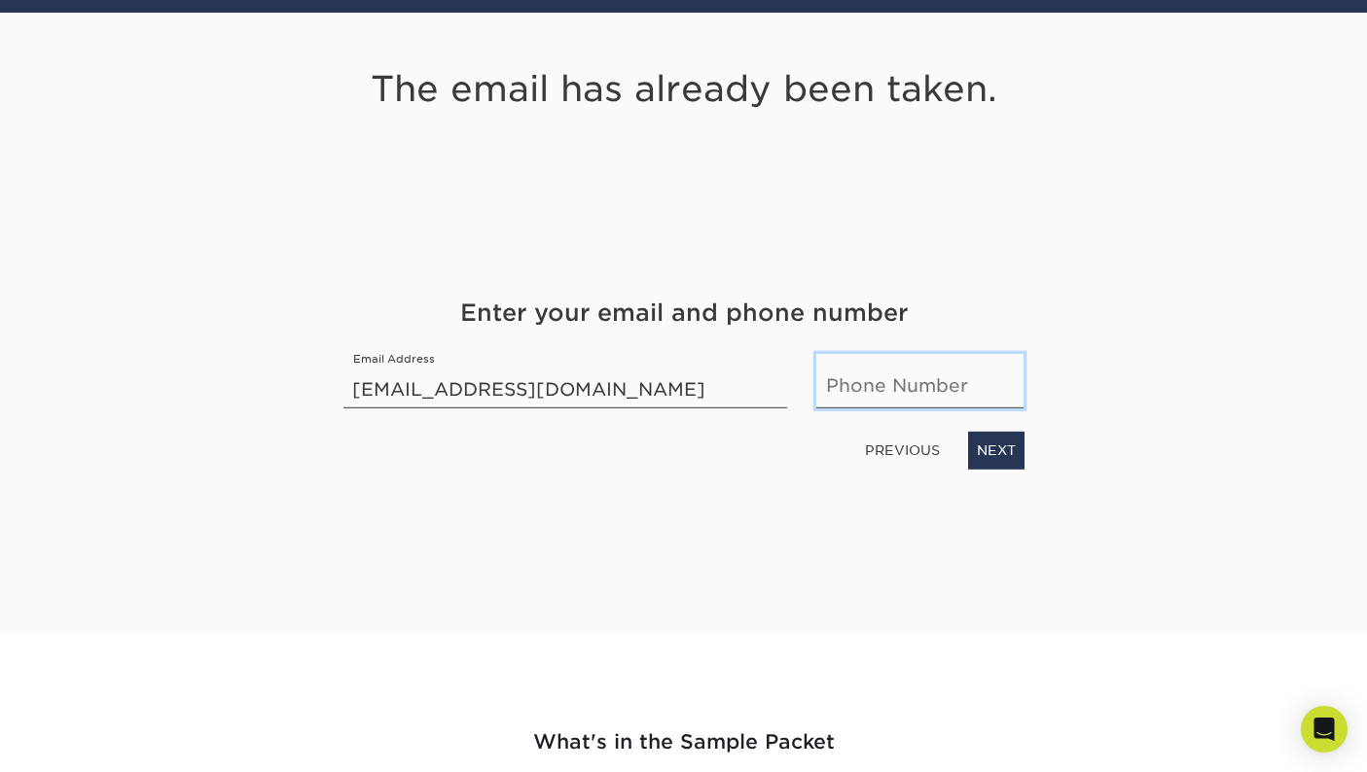
click at [941, 395] on input "text" at bounding box center [919, 381] width 207 height 54
click at [1036, 578] on div "The email has already been taken. Get Your Free Sample Pack See and feel the qu…" at bounding box center [684, 323] width 1138 height 621
click at [1003, 452] on link "NEXT" at bounding box center [996, 450] width 56 height 37
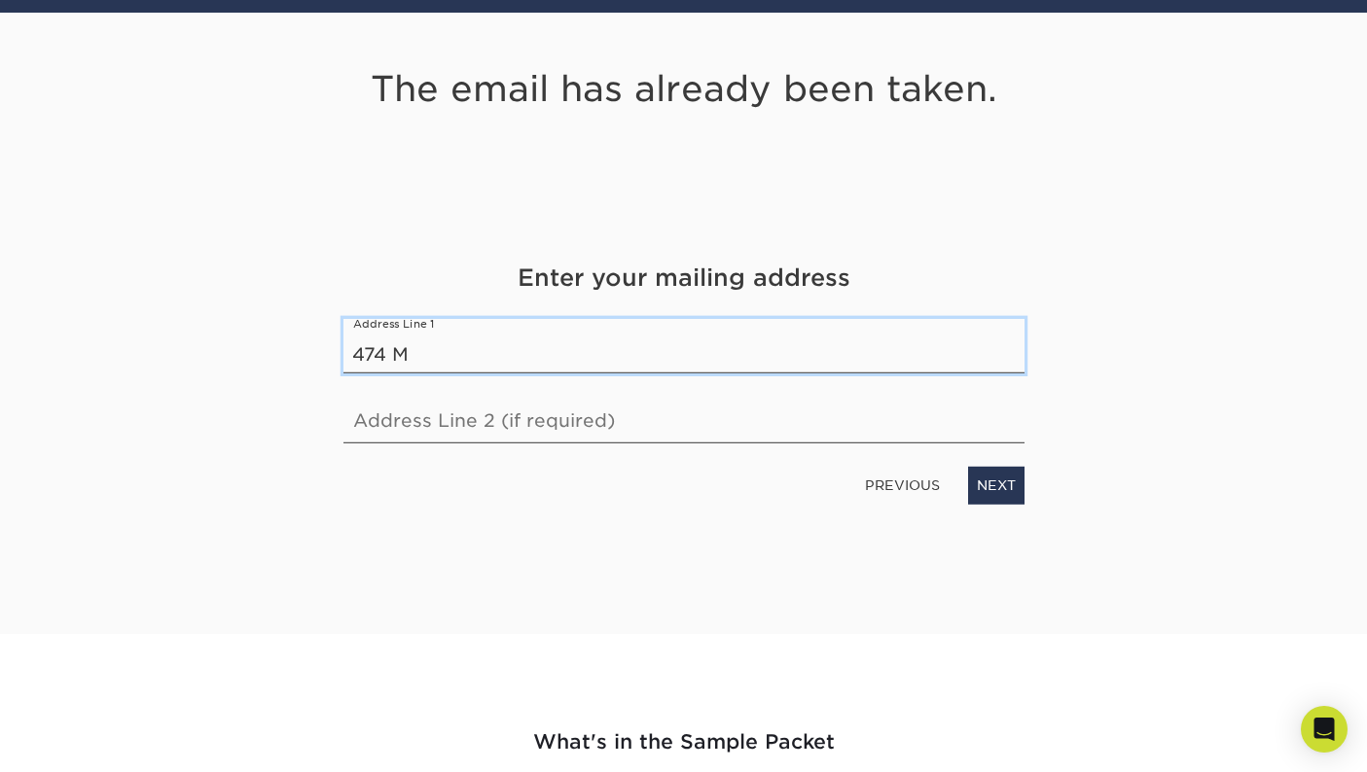
type input "[STREET_ADDRESS][PERSON_NAME]"
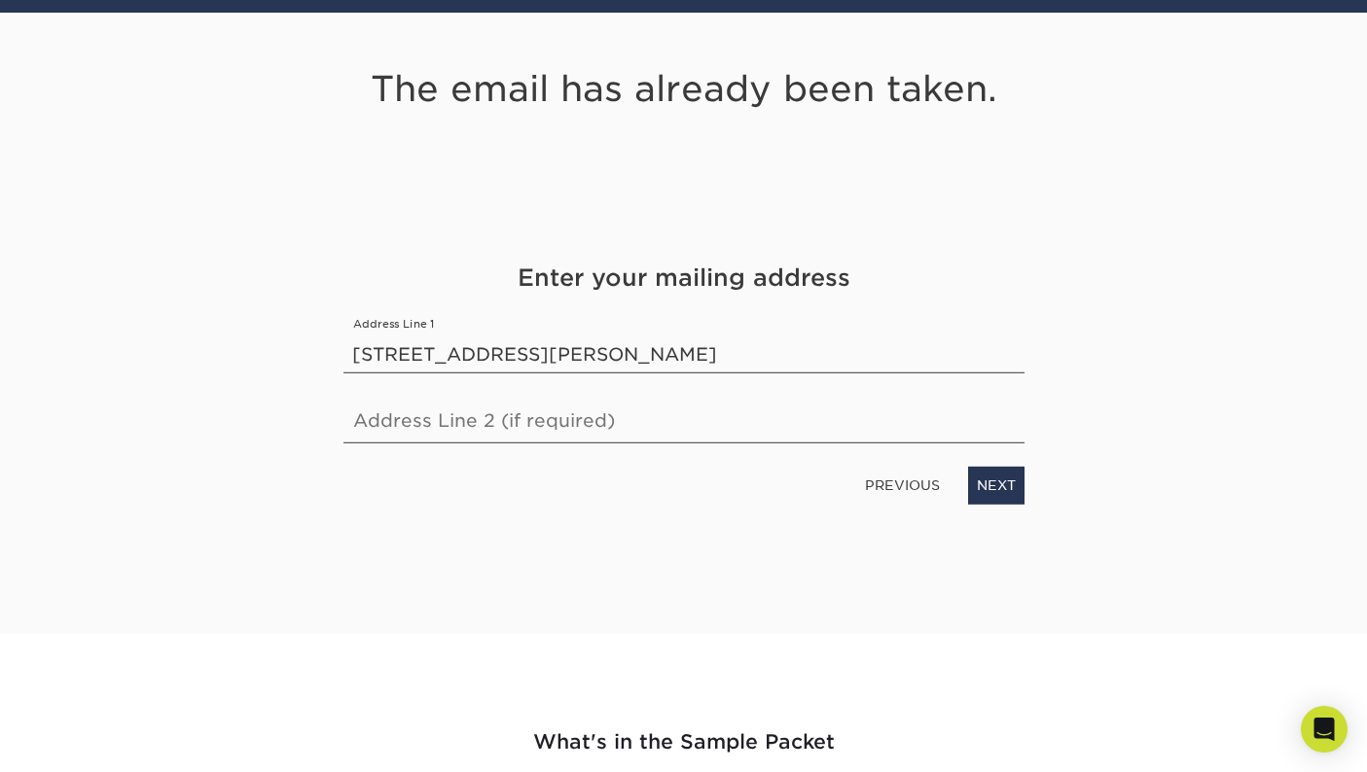
type input "Luzerne, [GEOGRAPHIC_DATA] 18709"
click at [1002, 484] on link "NEXT" at bounding box center [996, 485] width 56 height 37
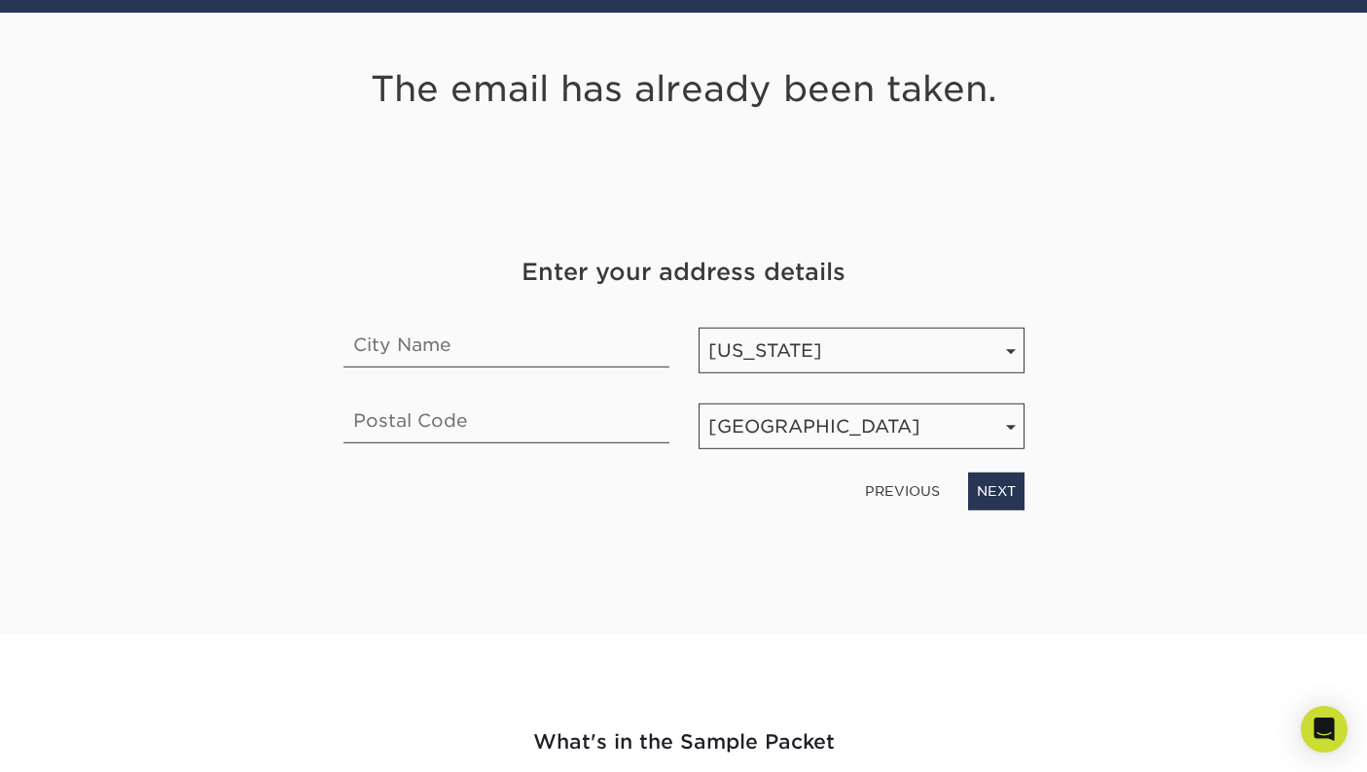
click at [927, 488] on link "PREVIOUS" at bounding box center [902, 491] width 90 height 31
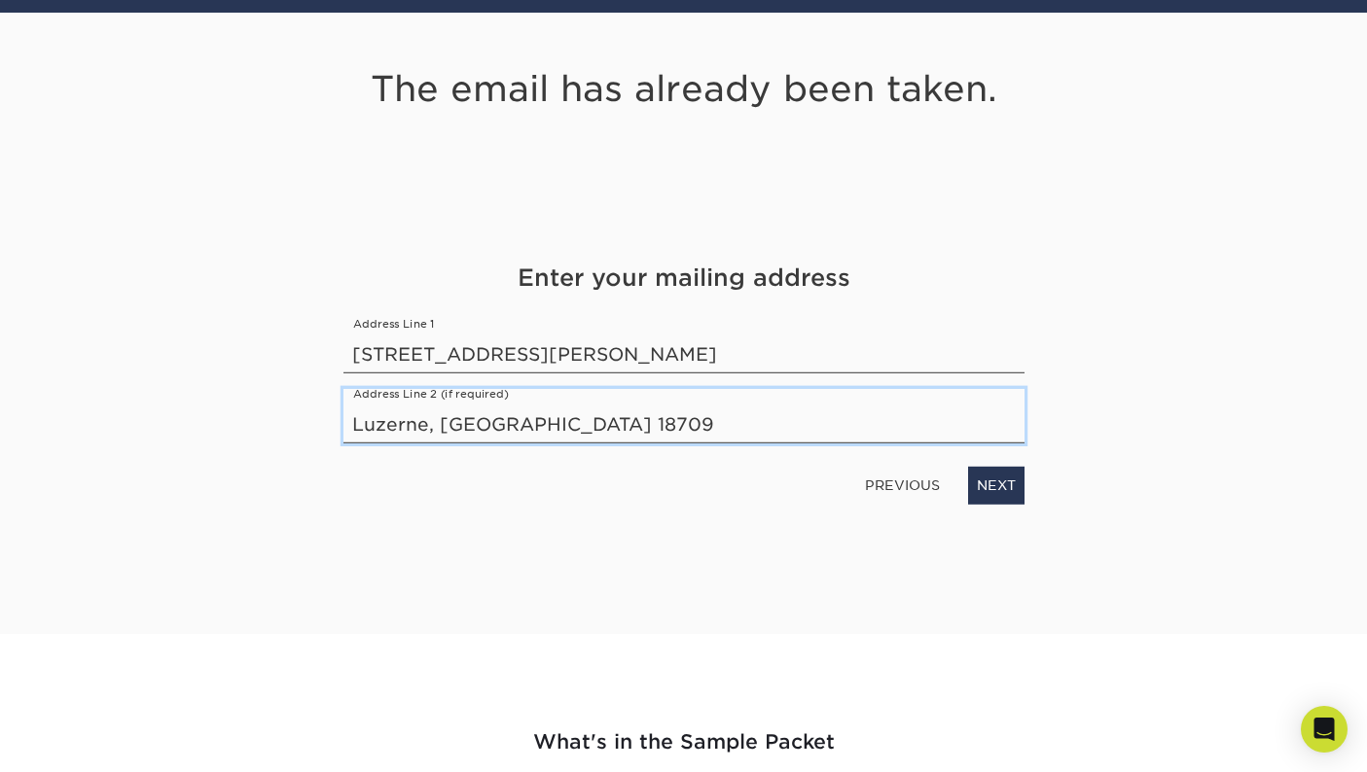
drag, startPoint x: 567, startPoint y: 422, endPoint x: 333, endPoint y: 414, distance: 234.5
click at [333, 414] on div "Address Line 2 (if required) [GEOGRAPHIC_DATA]" at bounding box center [684, 416] width 710 height 54
click at [988, 487] on link "NEXT" at bounding box center [996, 485] width 56 height 37
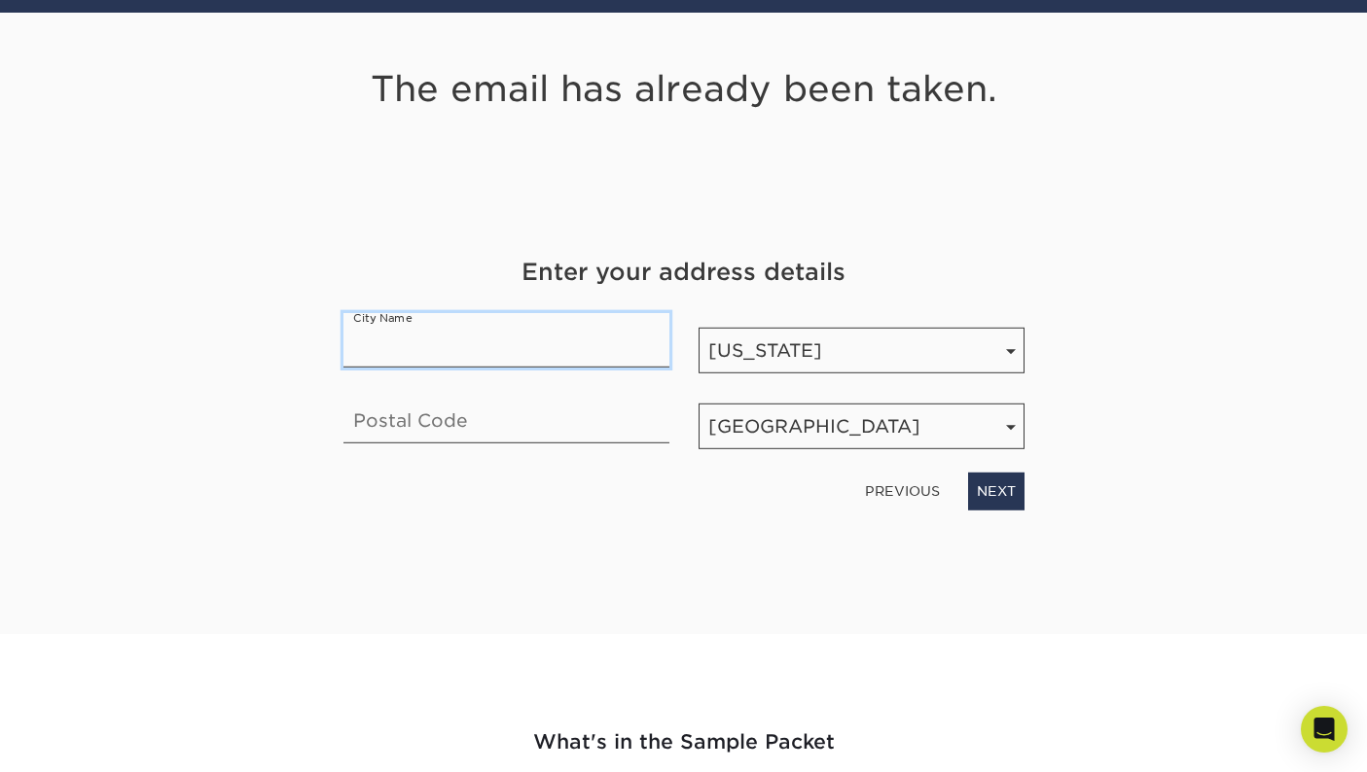
click at [445, 345] on input "text" at bounding box center [506, 340] width 326 height 54
type input "Luzerne"
type input "18709"
click at [1008, 492] on link "NEXT" at bounding box center [996, 491] width 56 height 37
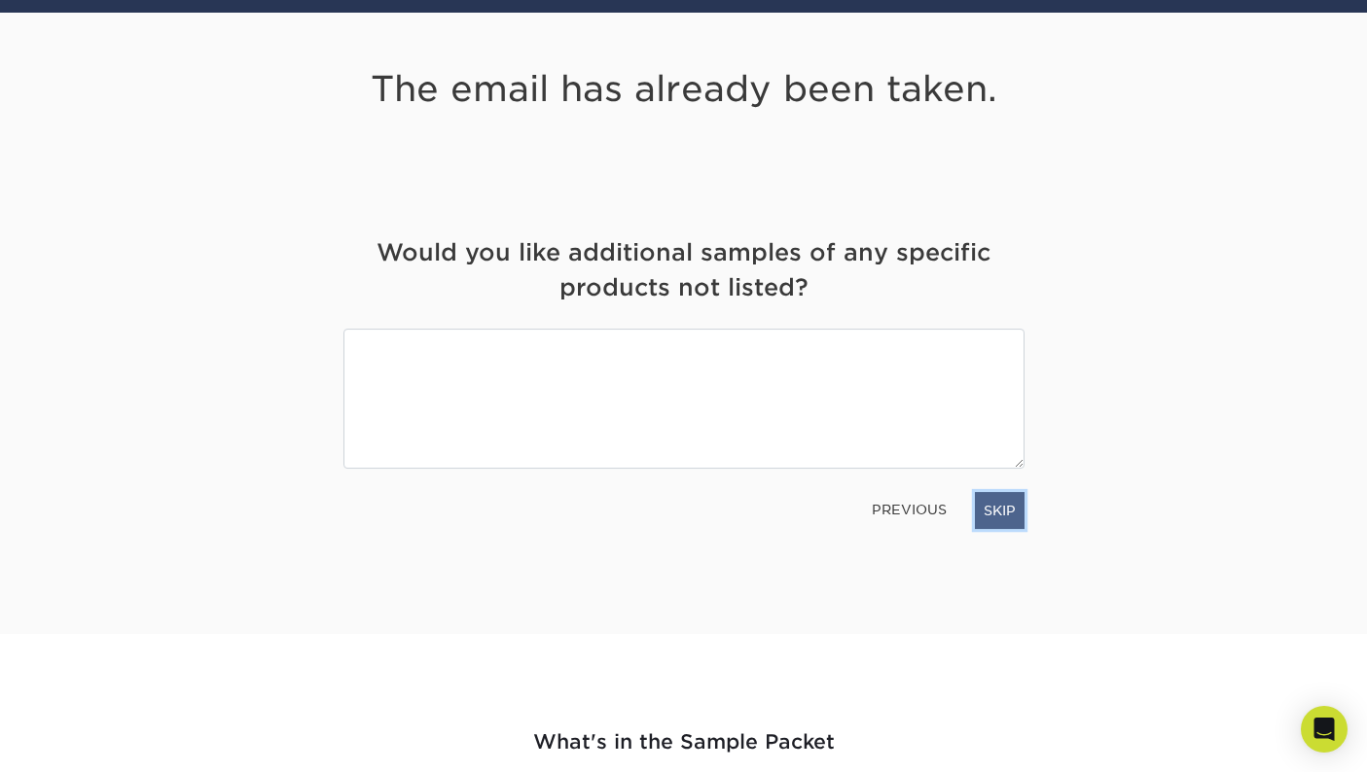
click at [1008, 492] on link "SKIP" at bounding box center [1000, 510] width 50 height 37
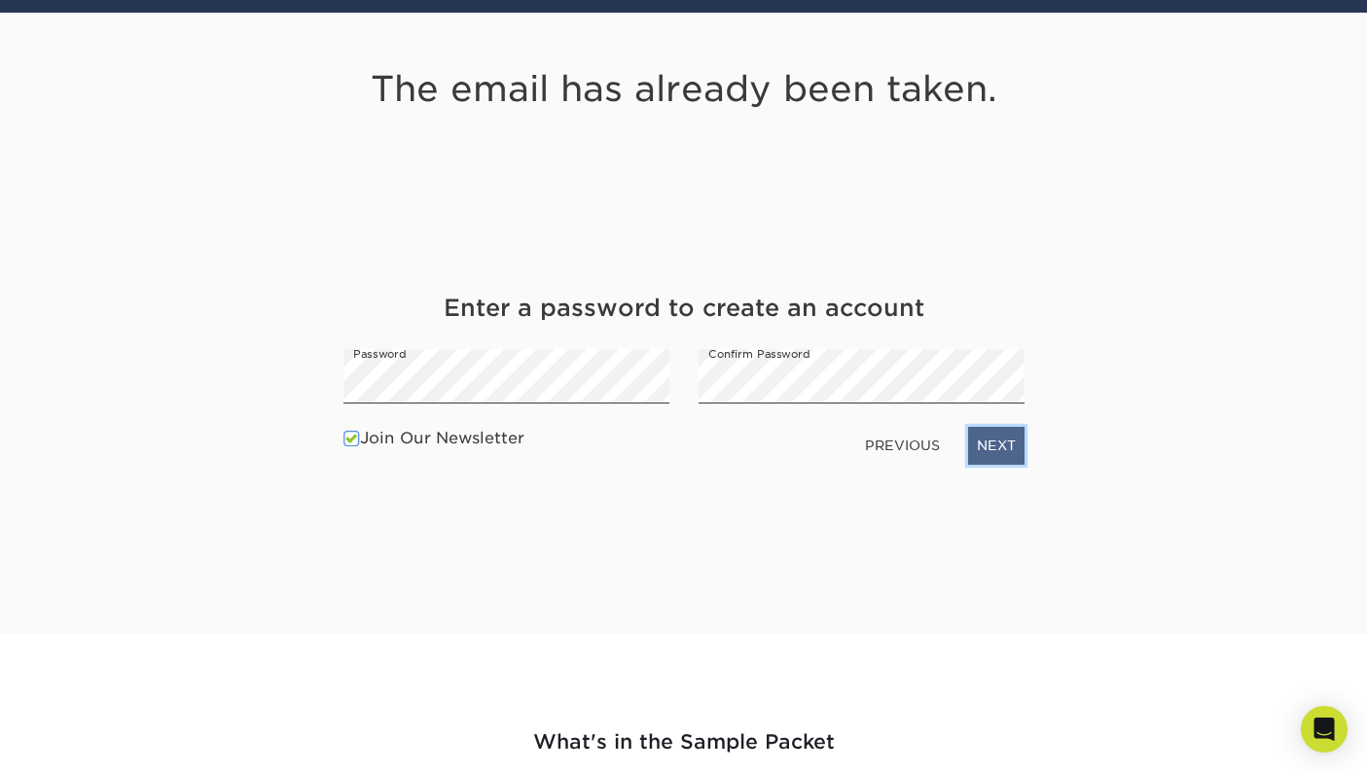
click at [982, 437] on link "NEXT" at bounding box center [996, 445] width 56 height 37
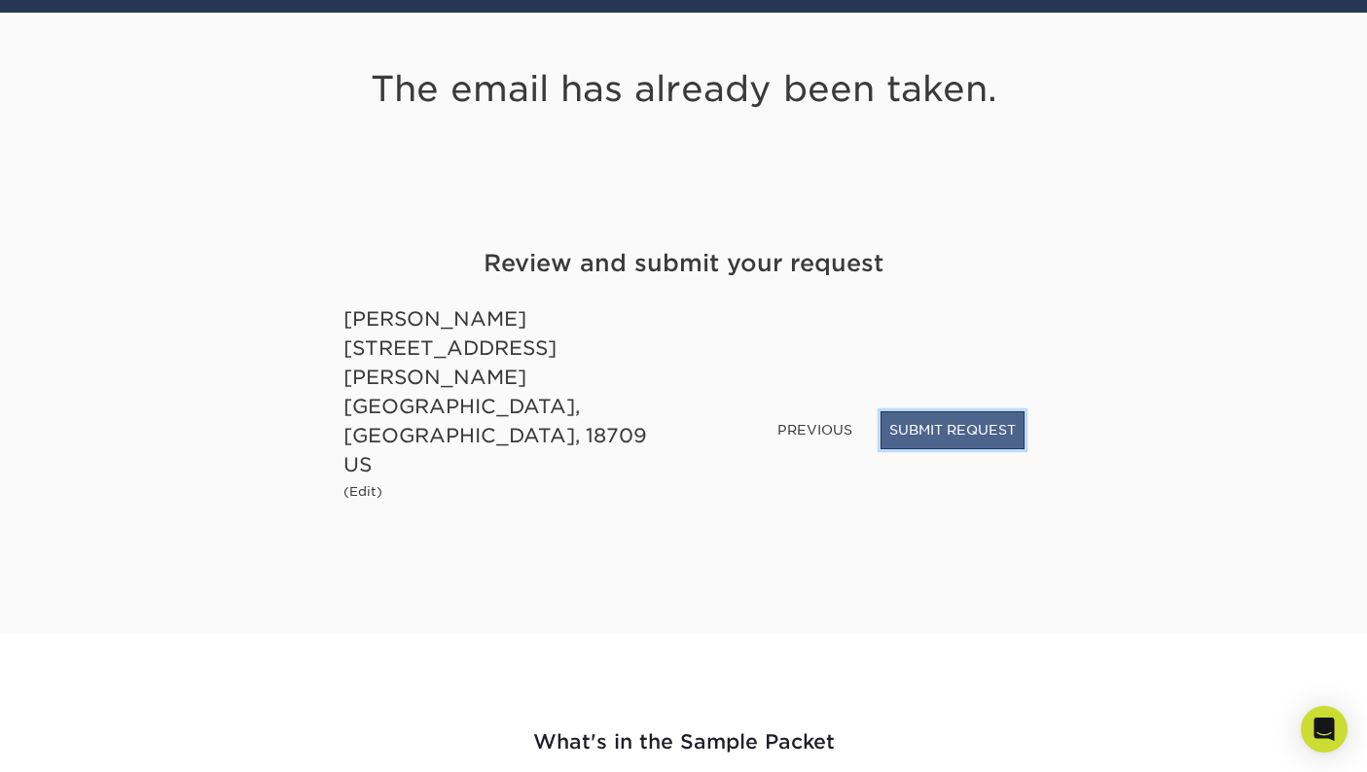
click at [945, 448] on button "SUBMIT REQUEST" at bounding box center [952, 429] width 144 height 37
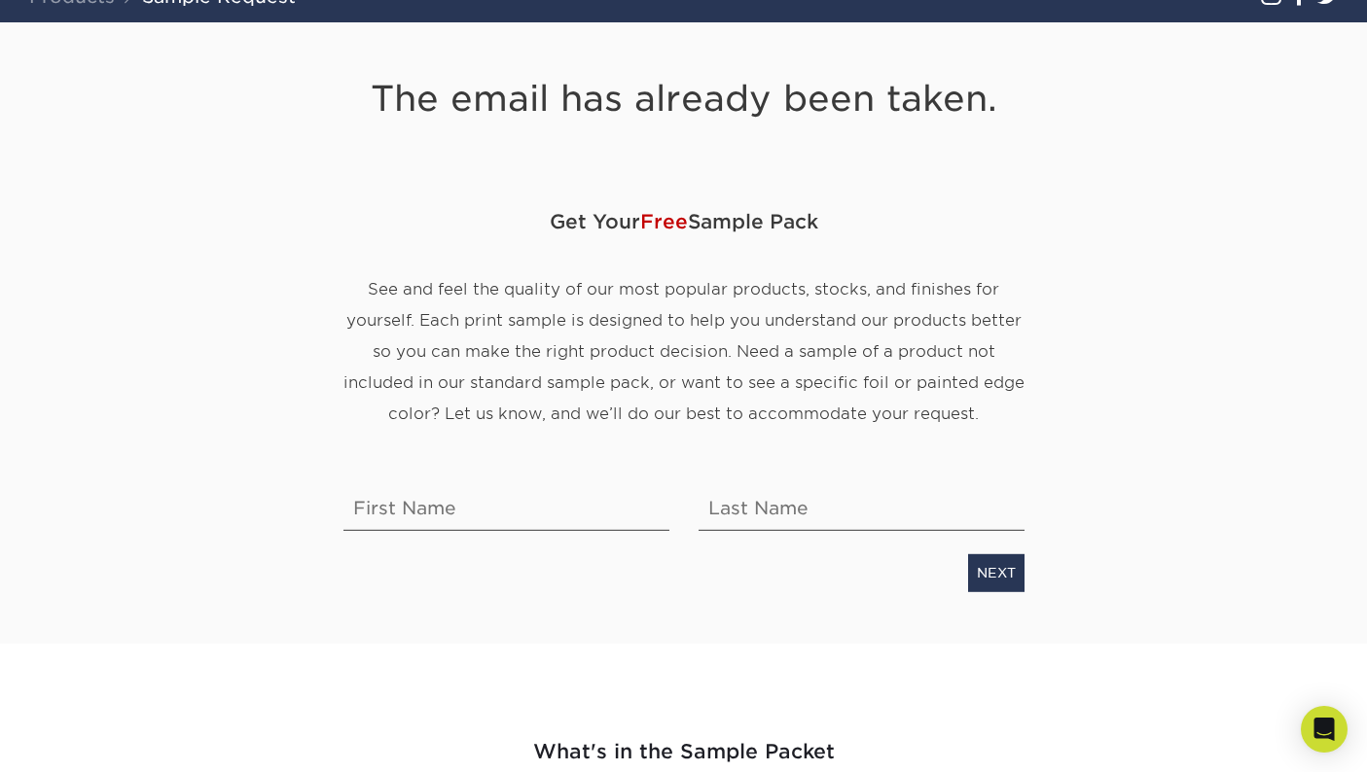
scroll to position [166, 0]
